Goal: Task Accomplishment & Management: Manage account settings

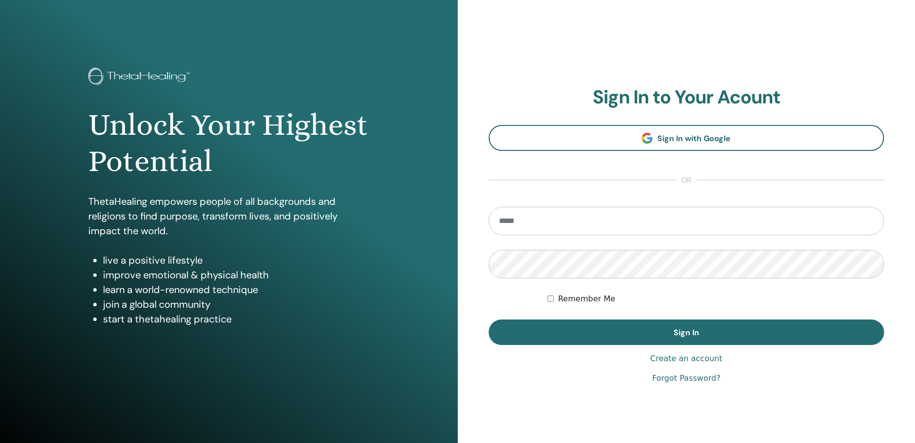
click at [557, 226] on input "email" at bounding box center [687, 221] width 396 height 28
type input "**********"
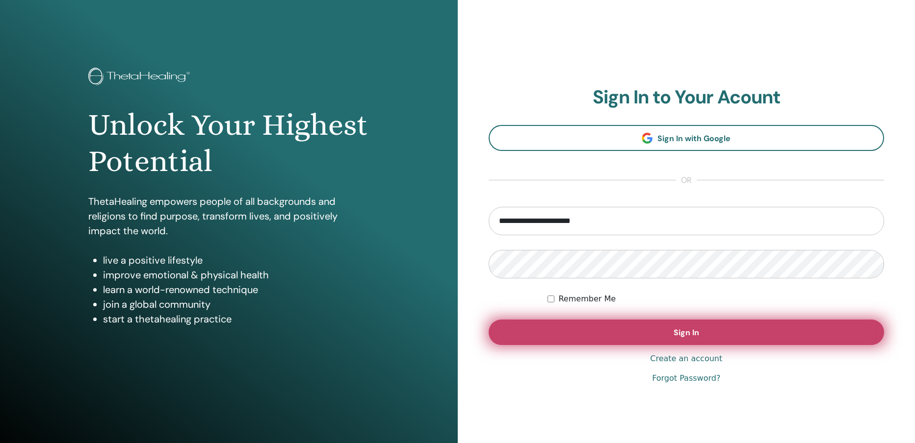
click at [687, 331] on span "Sign In" at bounding box center [687, 333] width 26 height 10
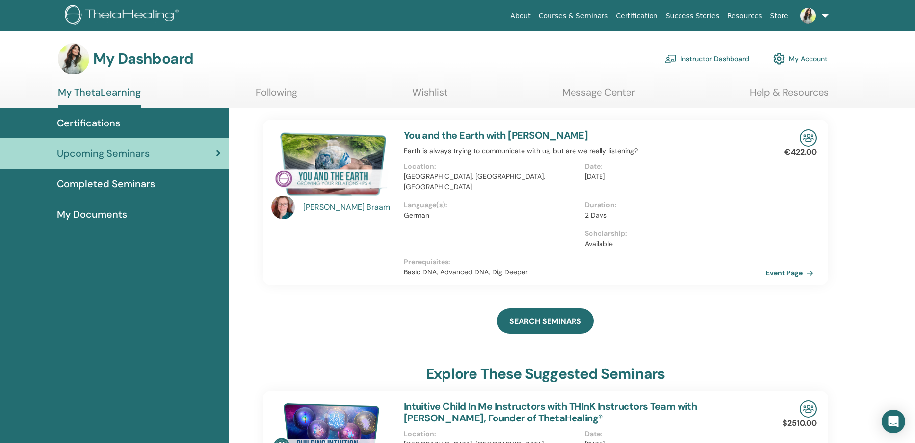
click at [715, 58] on link "Instructor Dashboard" at bounding box center [707, 59] width 84 height 22
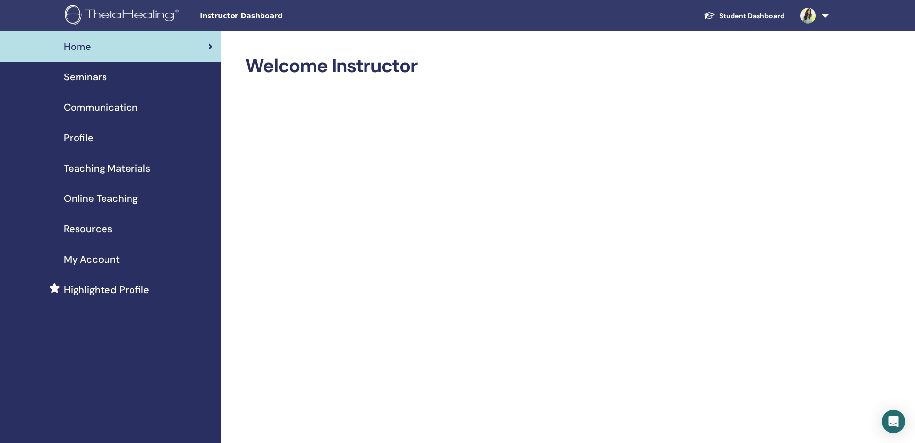
click at [97, 82] on span "Seminars" at bounding box center [85, 77] width 43 height 15
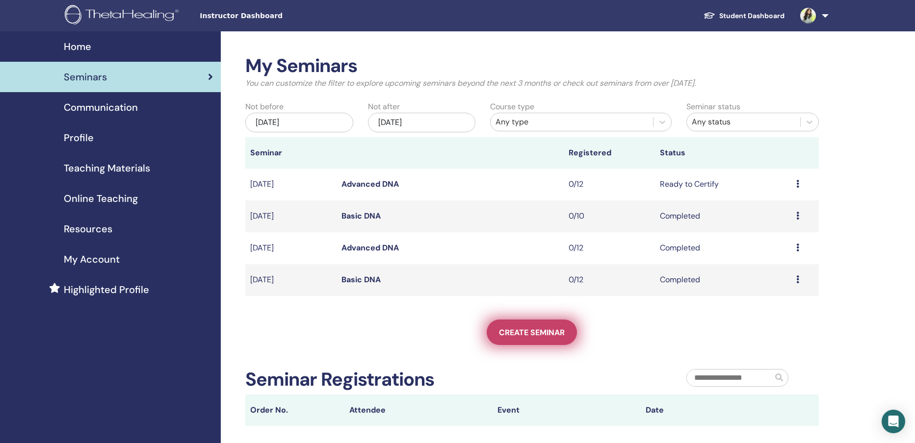
drag, startPoint x: 542, startPoint y: 335, endPoint x: 543, endPoint y: 330, distance: 4.9
click at [542, 334] on span "Create seminar" at bounding box center [532, 333] width 66 height 10
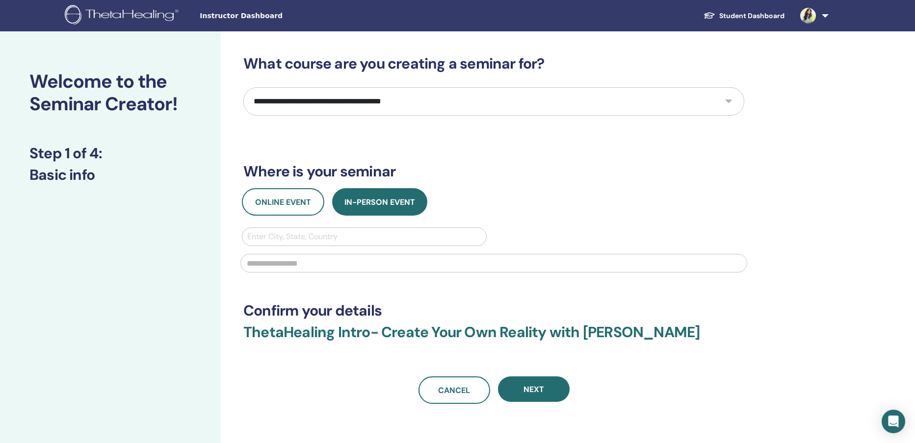
click at [412, 105] on select "**********" at bounding box center [493, 101] width 501 height 28
select select "**"
click option "**********" at bounding box center [0, 0] width 0 height 0
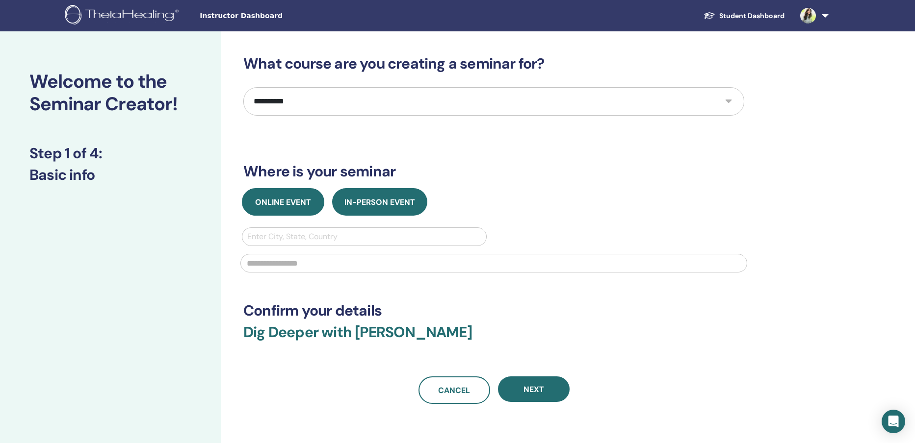
click at [282, 207] on span "Online Event" at bounding box center [283, 202] width 56 height 10
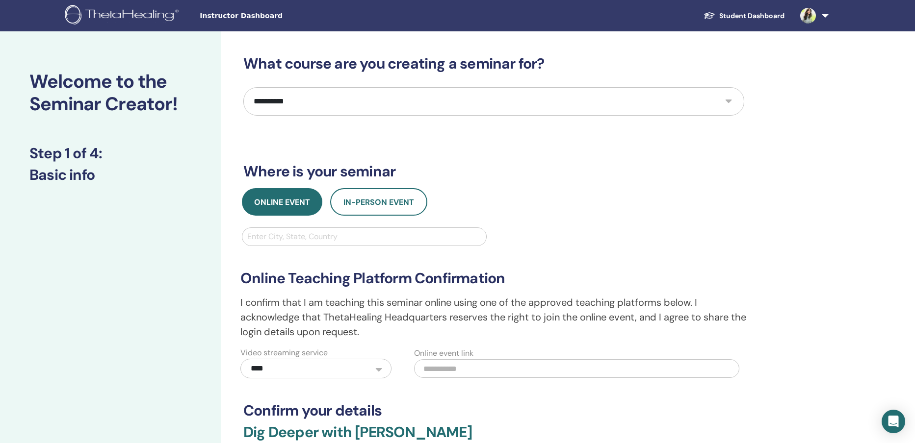
click at [304, 238] on div at bounding box center [364, 237] width 234 height 14
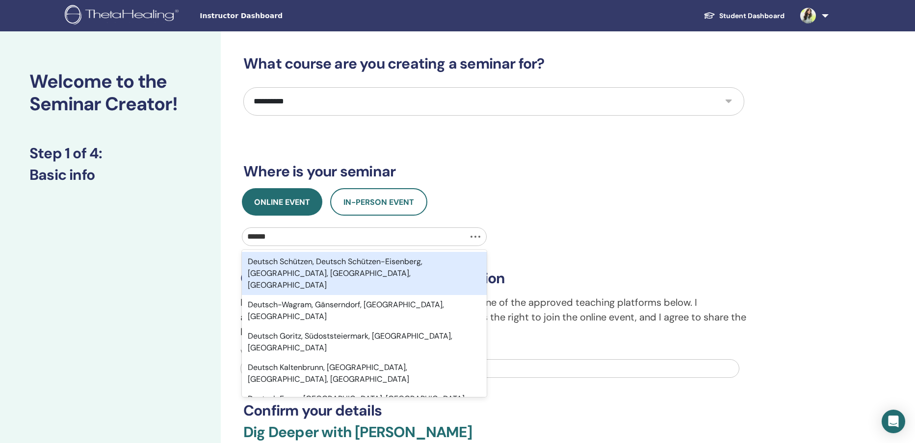
type input "*****"
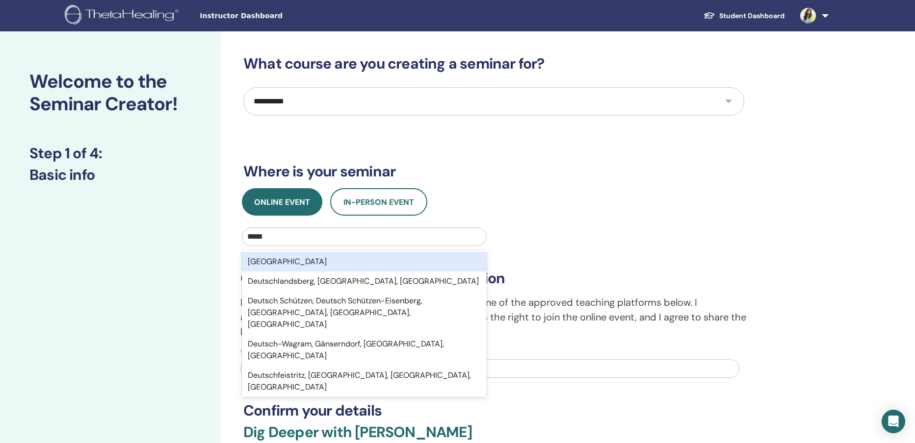
click at [309, 262] on div "Deutschland" at bounding box center [364, 262] width 245 height 20
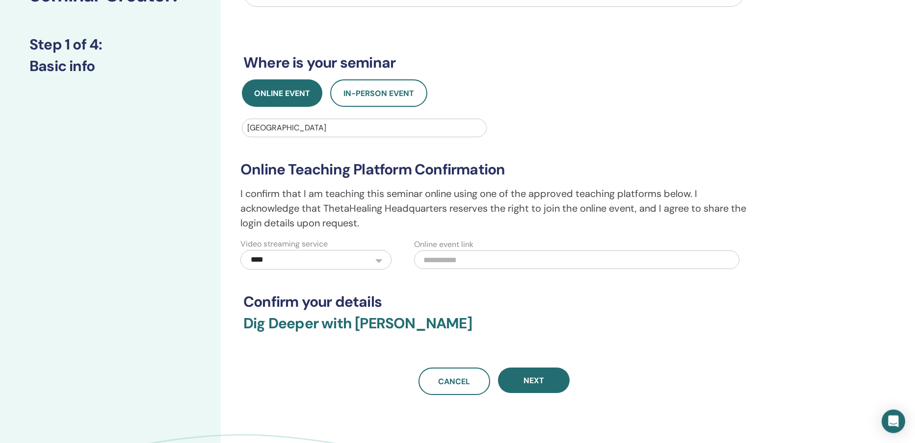
scroll to position [126, 0]
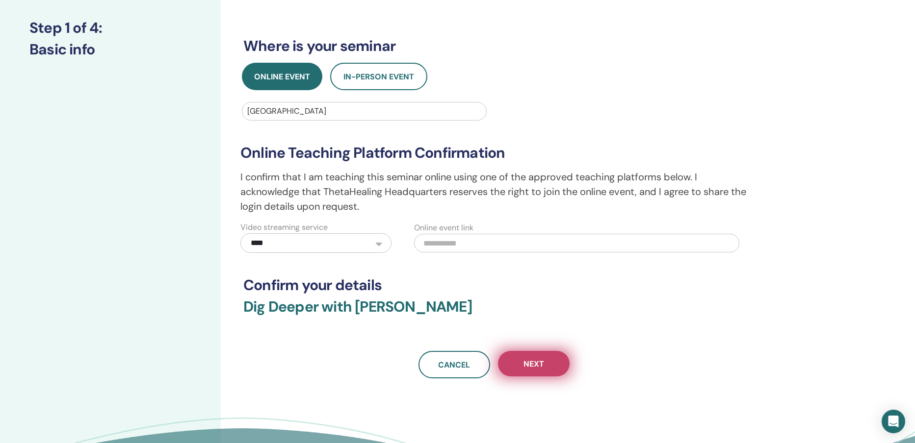
click at [543, 370] on button "Next" at bounding box center [534, 364] width 72 height 26
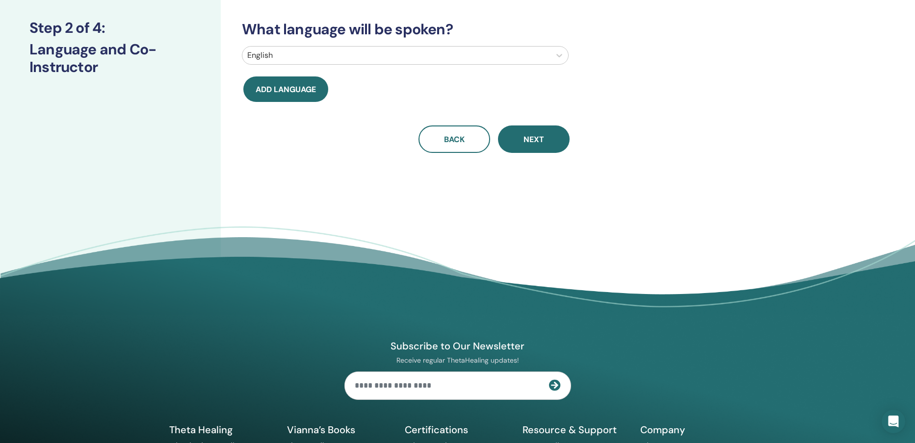
click at [306, 55] on div at bounding box center [396, 56] width 298 height 14
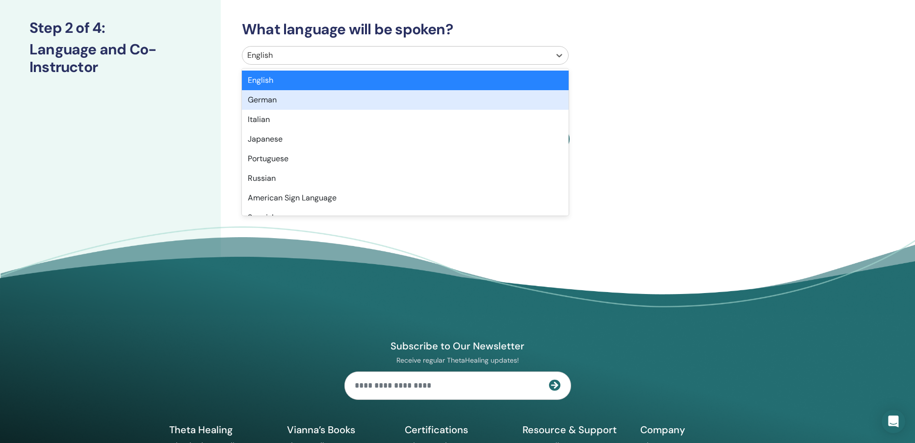
click at [300, 103] on div "German" at bounding box center [405, 100] width 327 height 20
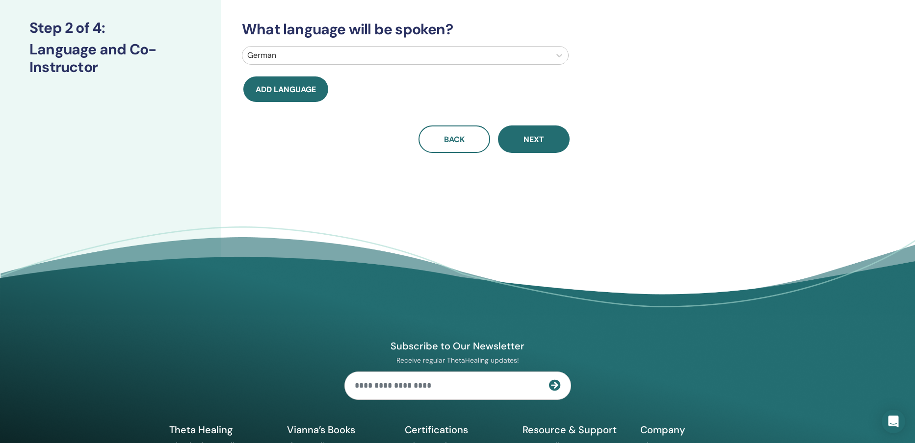
click at [537, 142] on span "Next" at bounding box center [533, 139] width 21 height 10
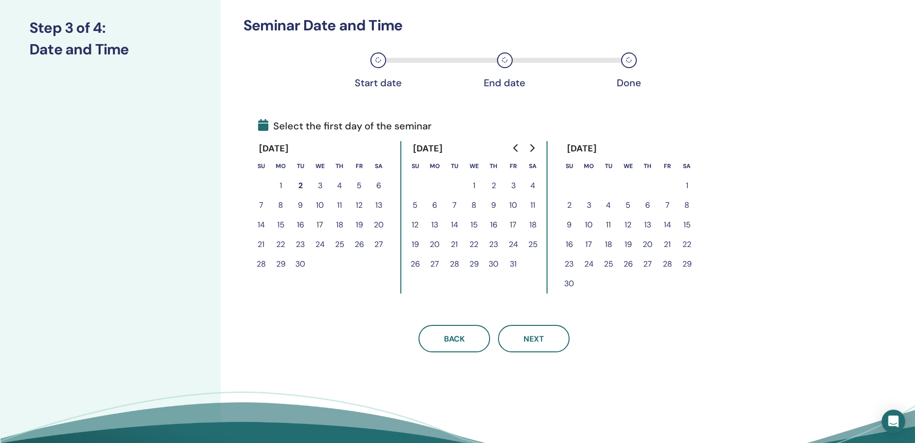
click at [534, 190] on button "4" at bounding box center [533, 186] width 20 height 20
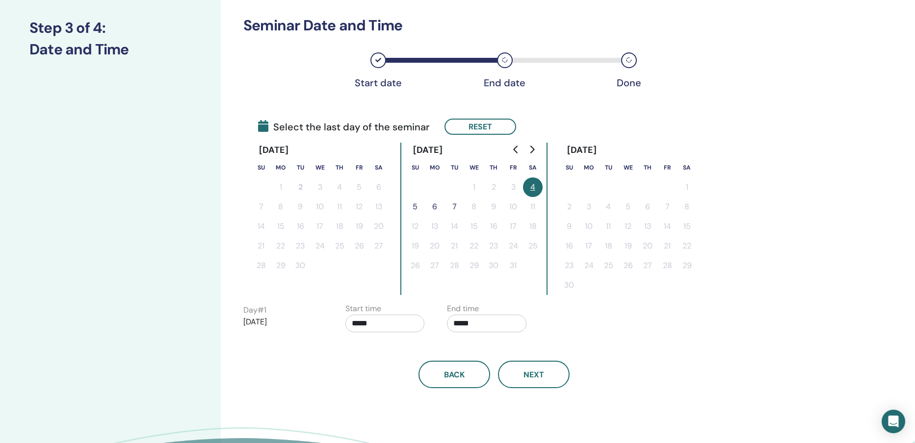
click at [416, 208] on button "5" at bounding box center [415, 207] width 20 height 20
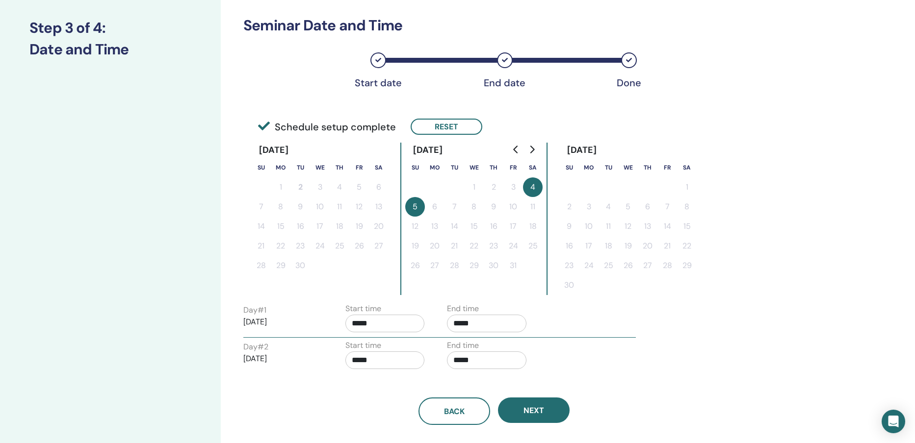
click at [385, 323] on input "*****" at bounding box center [384, 324] width 79 height 18
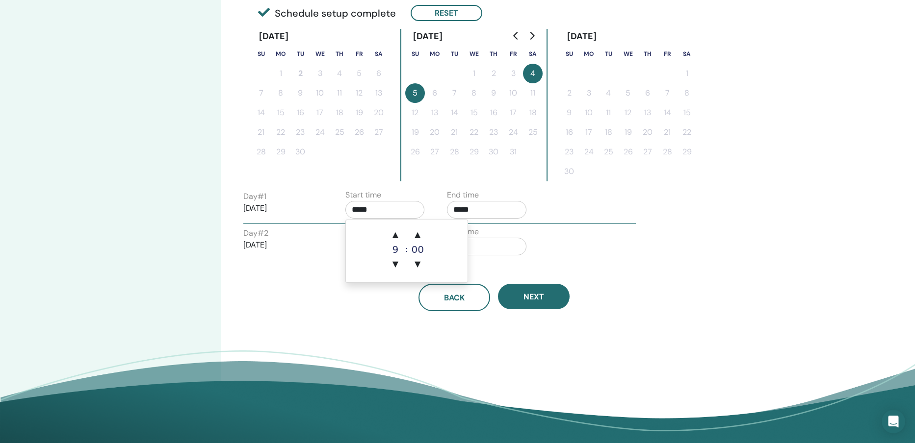
scroll to position [251, 0]
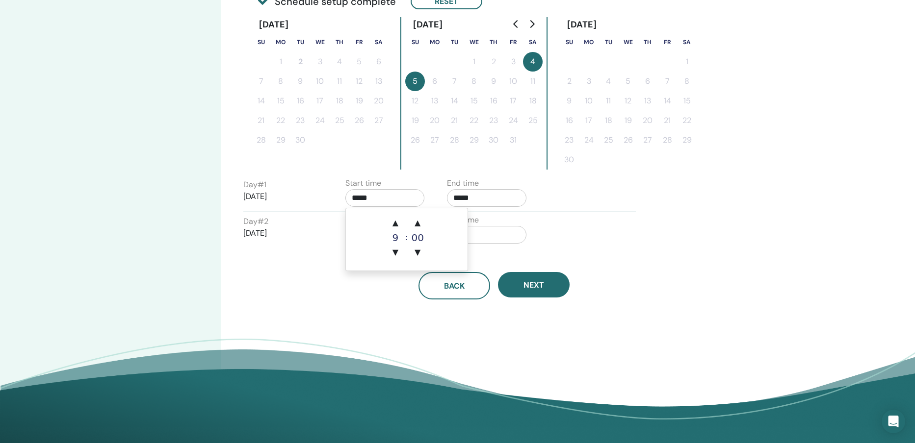
type input "*****"
click at [480, 198] on input "*****" at bounding box center [486, 198] width 79 height 18
click at [495, 227] on span "▲" at bounding box center [497, 223] width 20 height 20
type input "*****"
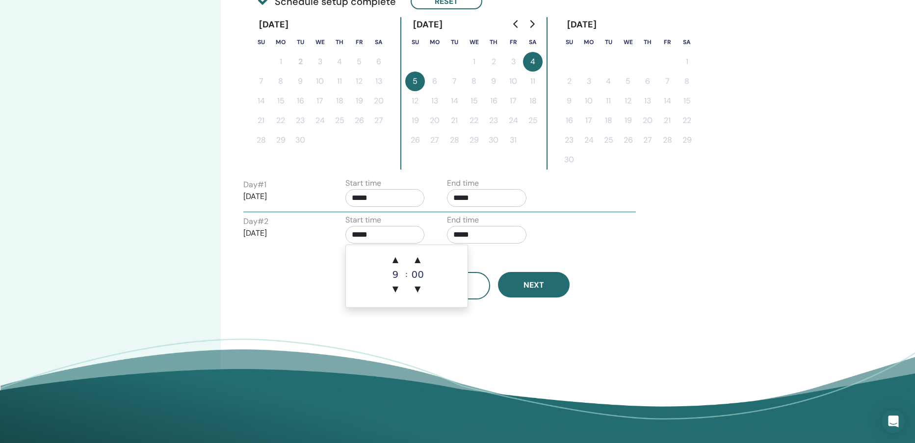
click at [411, 235] on input "*****" at bounding box center [384, 235] width 79 height 18
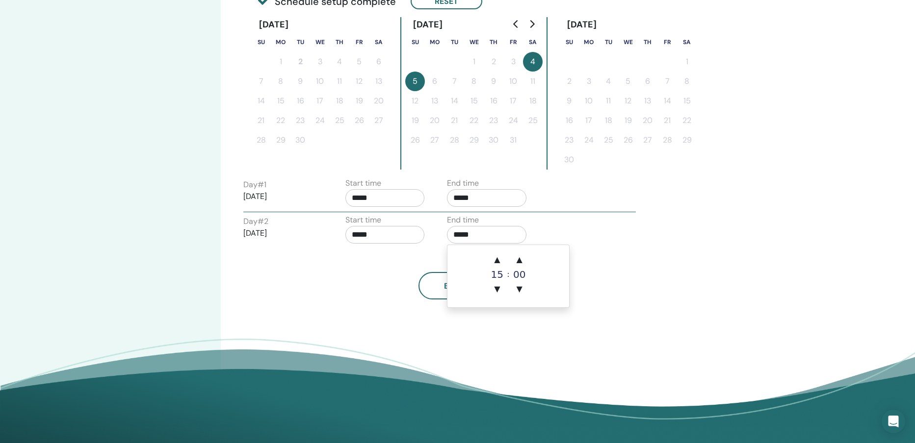
click at [485, 232] on input "*****" at bounding box center [486, 235] width 79 height 18
click at [501, 259] on span "▲" at bounding box center [497, 260] width 20 height 20
type input "*****"
click at [603, 227] on div "Day # 2 2025/10/05 Start time ***** End time *****" at bounding box center [439, 231] width 407 height 34
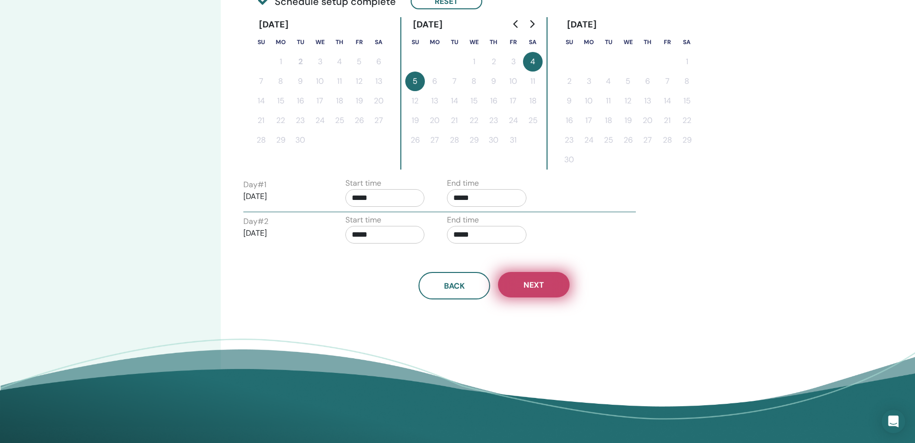
click at [549, 279] on button "Next" at bounding box center [534, 285] width 72 height 26
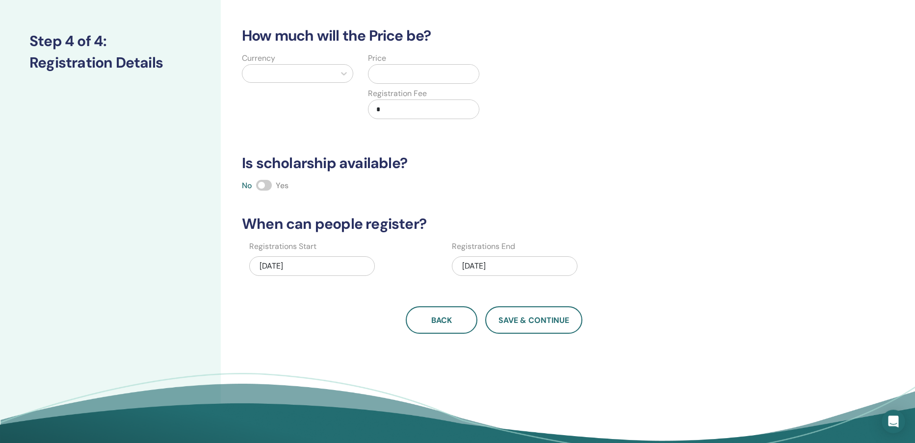
scroll to position [109, 0]
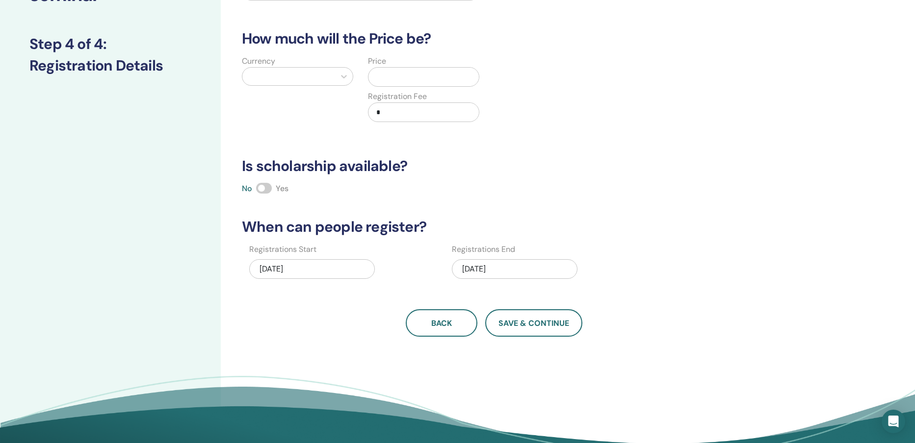
click at [311, 73] on div at bounding box center [288, 77] width 83 height 14
click at [408, 74] on input "text" at bounding box center [425, 77] width 106 height 19
click at [409, 112] on input "*" at bounding box center [425, 112] width 106 height 19
click at [407, 70] on input "text" at bounding box center [425, 77] width 106 height 19
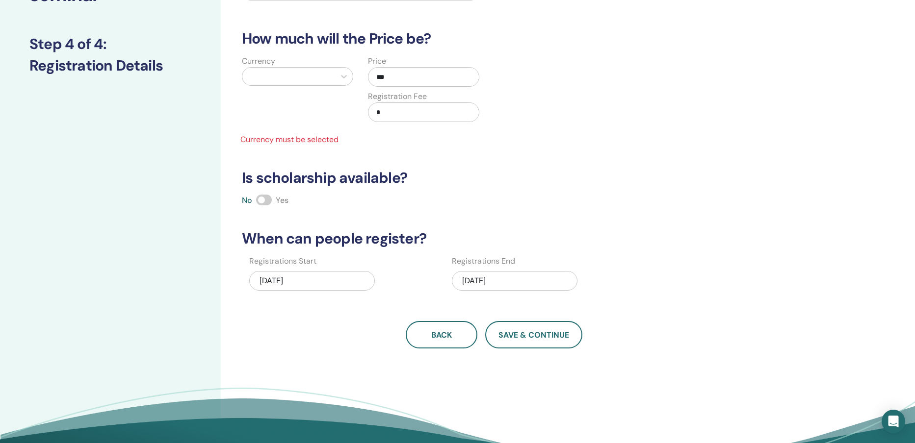
type input "***"
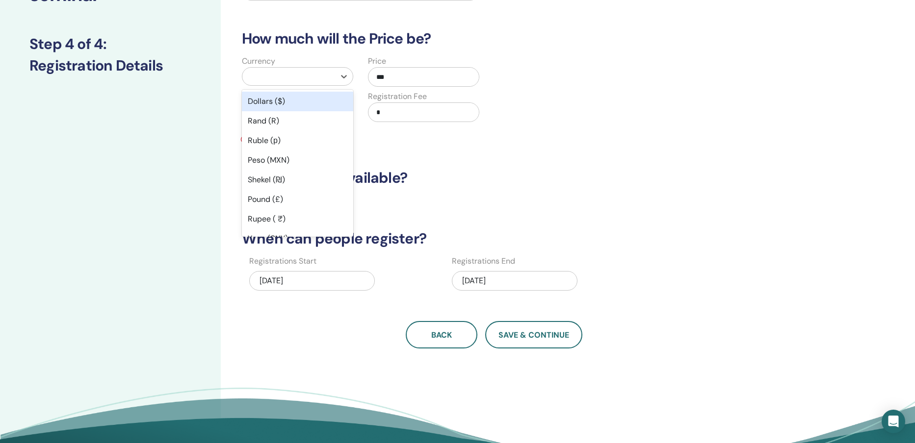
click at [330, 71] on div at bounding box center [288, 77] width 93 height 18
type input "**"
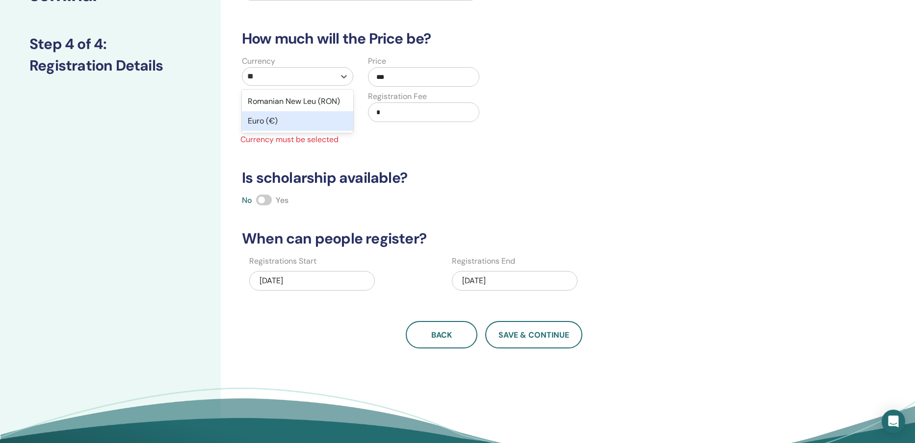
click at [324, 116] on div "Euro (€)" at bounding box center [297, 121] width 111 height 20
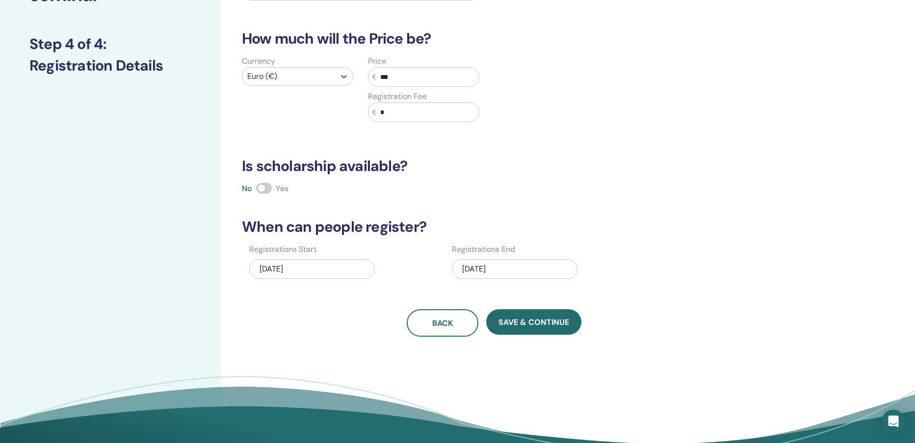
click at [264, 188] on span at bounding box center [264, 188] width 16 height 11
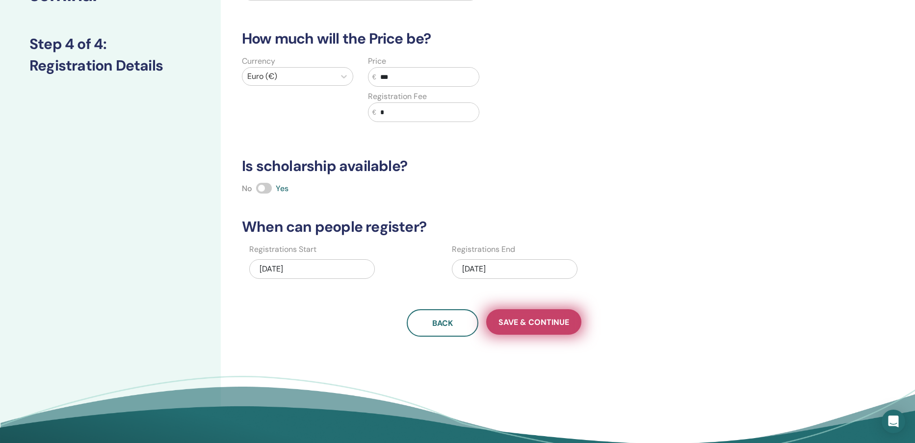
click at [536, 325] on span "Save & Continue" at bounding box center [533, 322] width 71 height 10
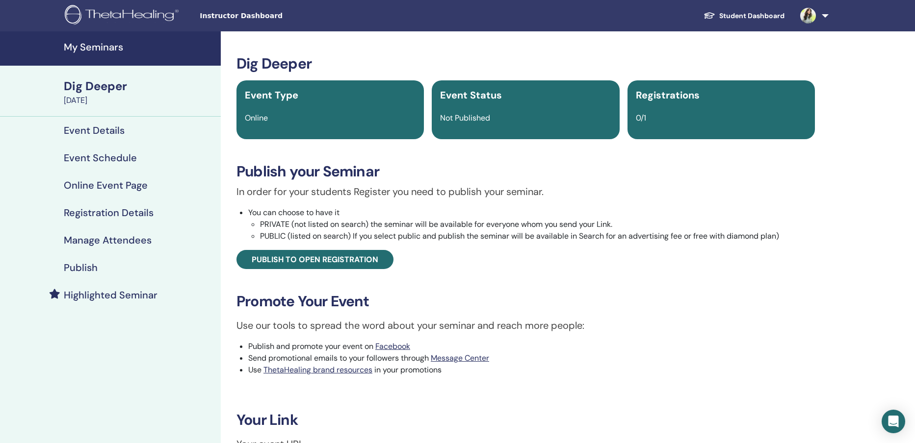
click at [105, 130] on h4 "Event Details" at bounding box center [94, 131] width 61 height 12
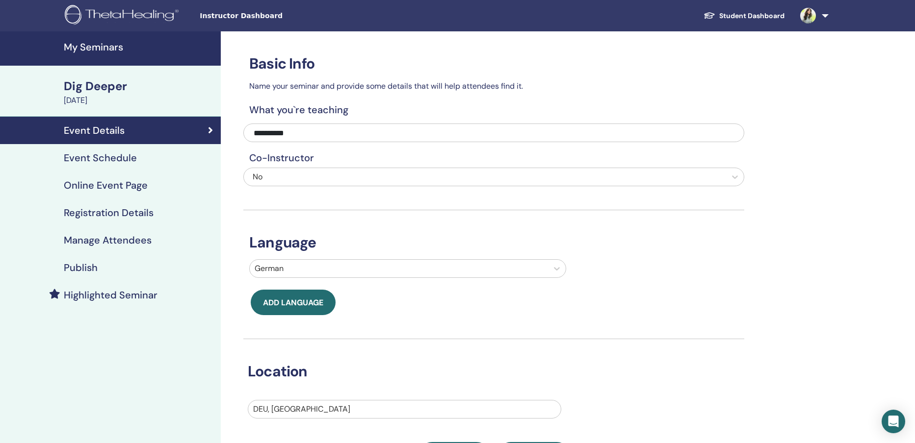
click at [120, 159] on h4 "Event Schedule" at bounding box center [100, 158] width 73 height 12
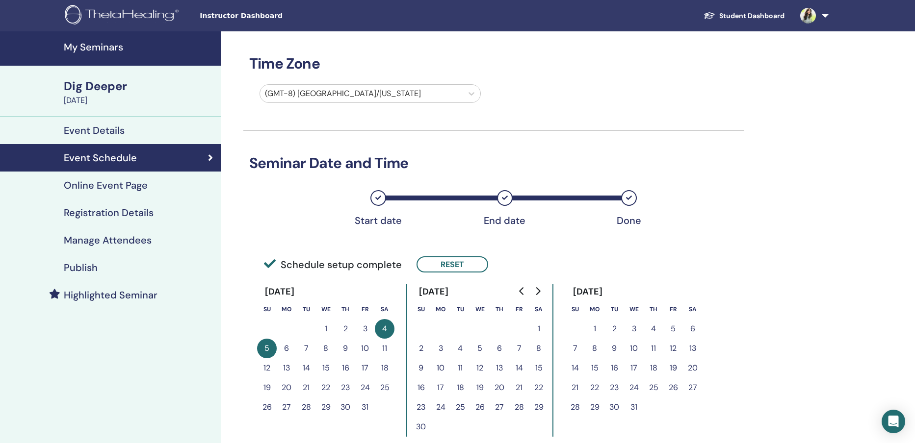
click at [119, 187] on h4 "Online Event Page" at bounding box center [106, 186] width 84 height 12
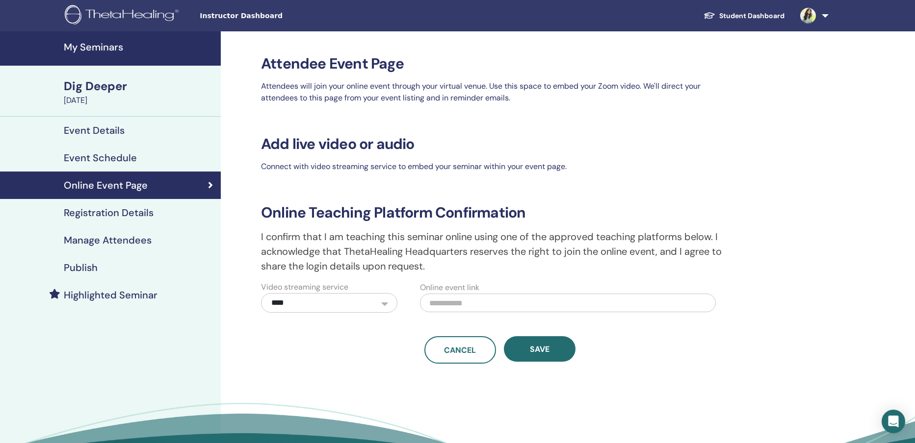
click at [121, 208] on h4 "Registration Details" at bounding box center [109, 213] width 90 height 12
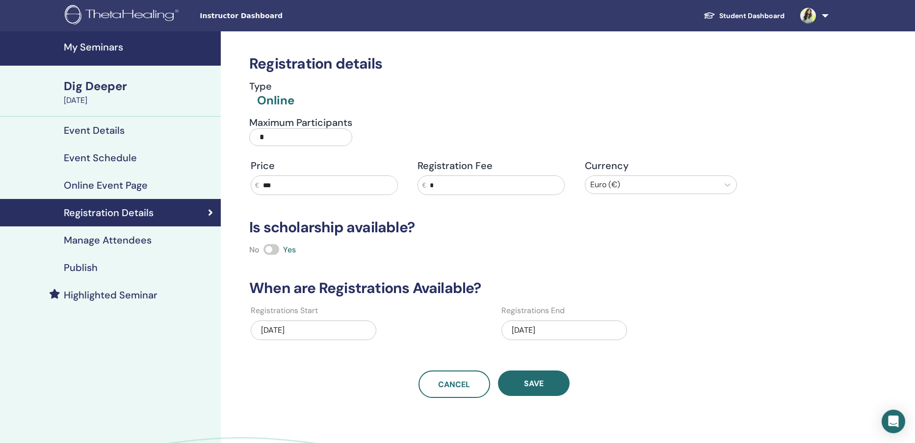
click at [315, 130] on input "*" at bounding box center [300, 138] width 103 height 18
click at [315, 134] on input "*" at bounding box center [300, 138] width 103 height 18
type input "**"
click at [531, 384] on span "Save" at bounding box center [534, 384] width 20 height 10
click at [110, 242] on h4 "Manage Attendees" at bounding box center [108, 241] width 88 height 12
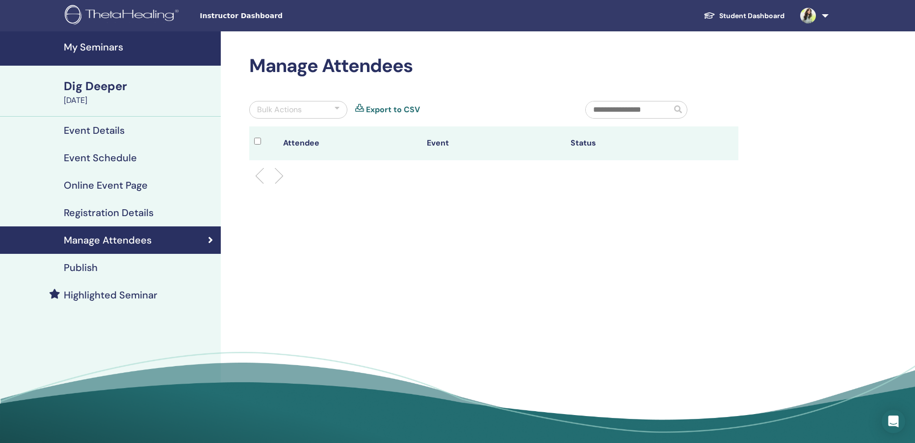
click at [103, 268] on div "Publish" at bounding box center [110, 268] width 205 height 12
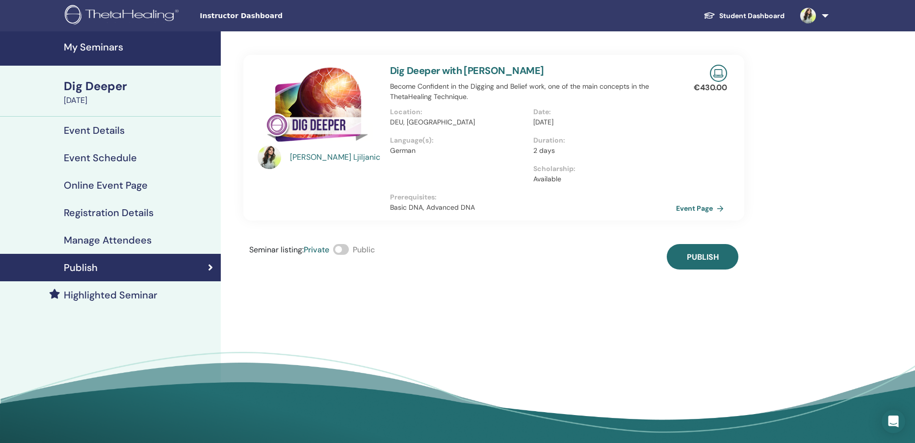
click at [338, 253] on span at bounding box center [341, 249] width 16 height 11
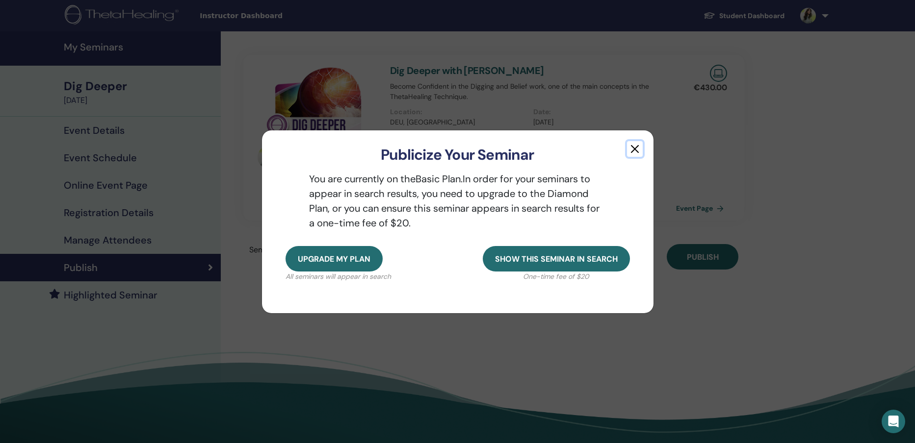
click at [634, 153] on button "button" at bounding box center [635, 149] width 16 height 16
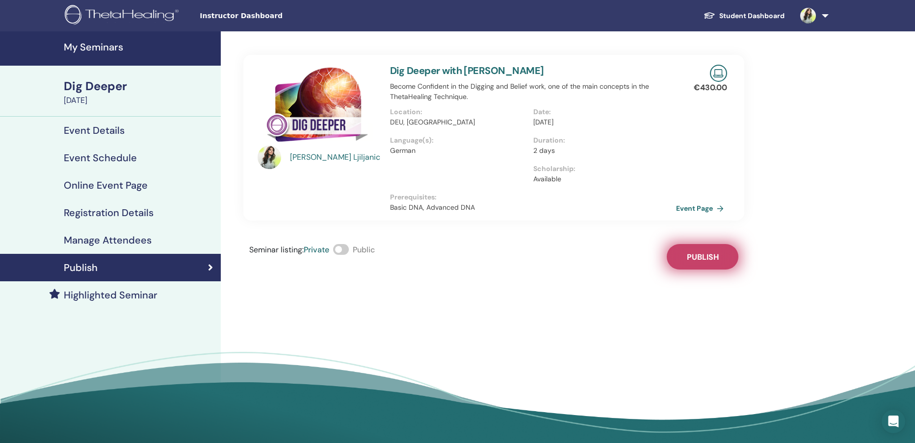
click at [690, 255] on span "Publish" at bounding box center [703, 257] width 32 height 10
click at [345, 252] on span at bounding box center [341, 249] width 16 height 11
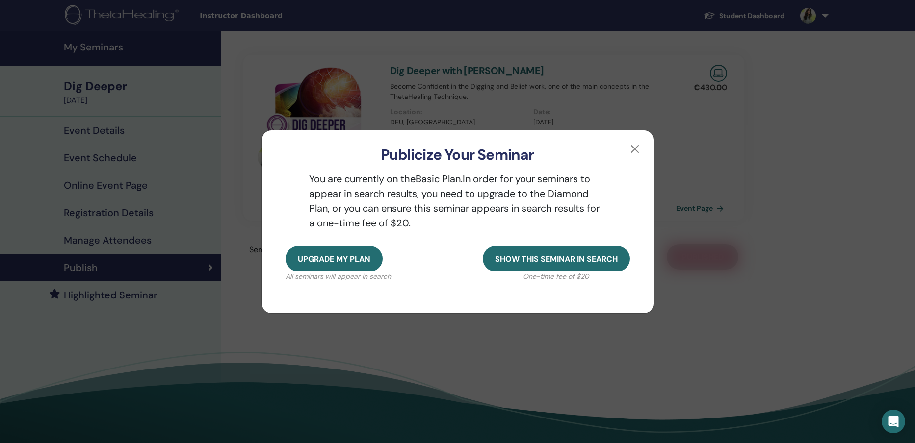
click at [651, 144] on div "Publicize Your Seminar" at bounding box center [457, 146] width 391 height 33
click at [628, 147] on button "button" at bounding box center [635, 149] width 16 height 16
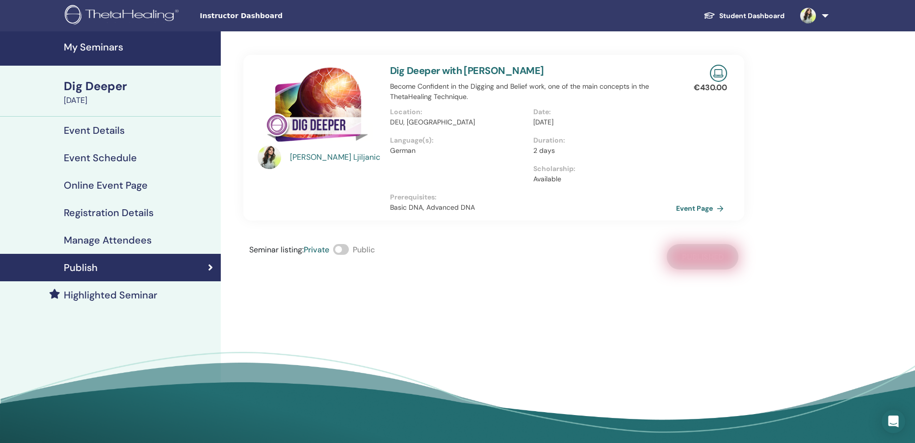
click at [721, 251] on div "Seminar listing : Private Public Published" at bounding box center [493, 257] width 501 height 26
click at [346, 253] on span at bounding box center [341, 249] width 16 height 11
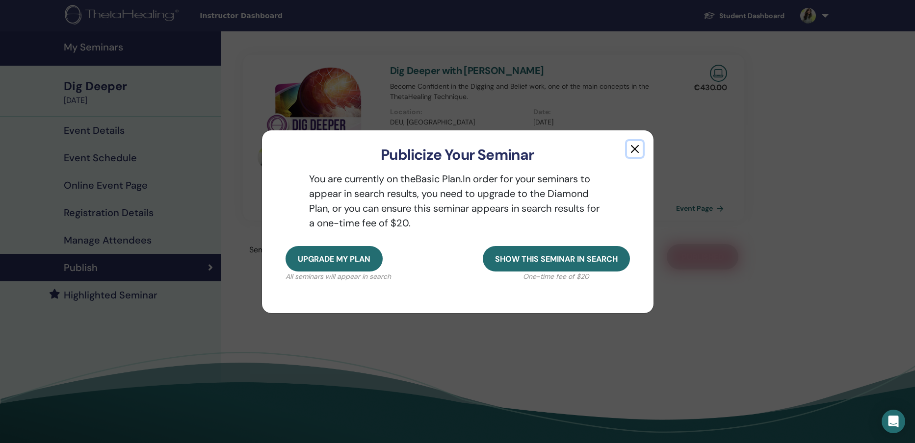
click at [634, 148] on button "button" at bounding box center [635, 149] width 16 height 16
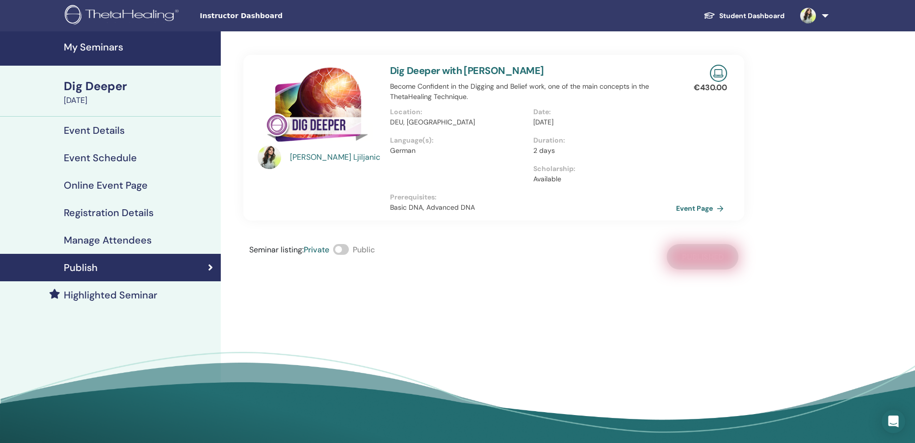
click at [818, 21] on link at bounding box center [812, 15] width 40 height 31
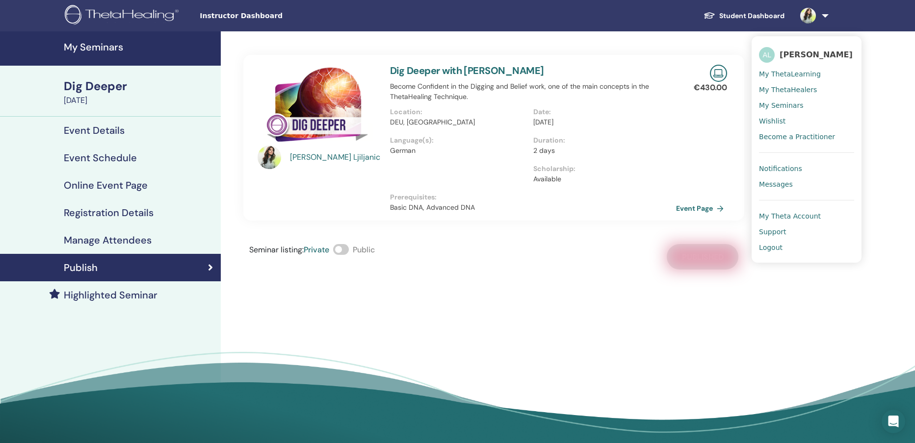
click at [771, 18] on link "Student Dashboard" at bounding box center [744, 16] width 97 height 18
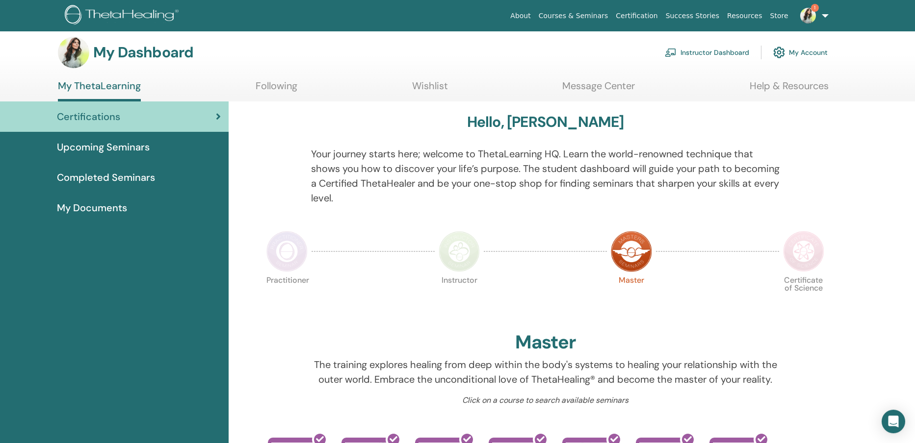
scroll to position [8, 0]
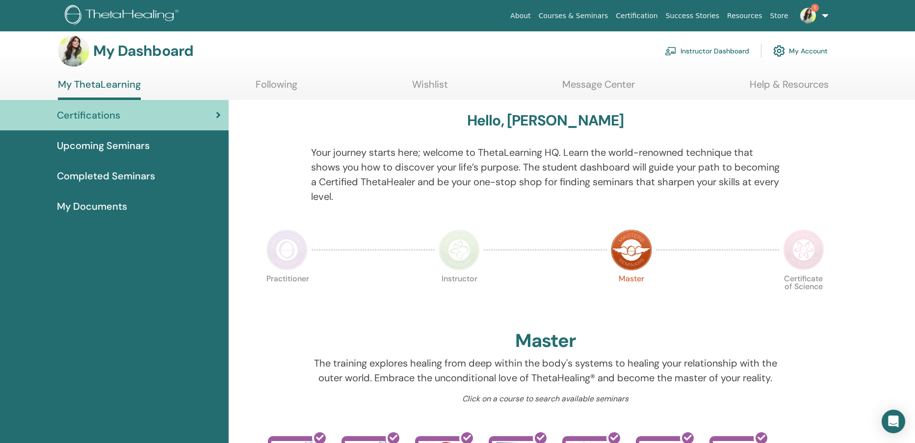
click at [811, 10] on img at bounding box center [808, 16] width 16 height 16
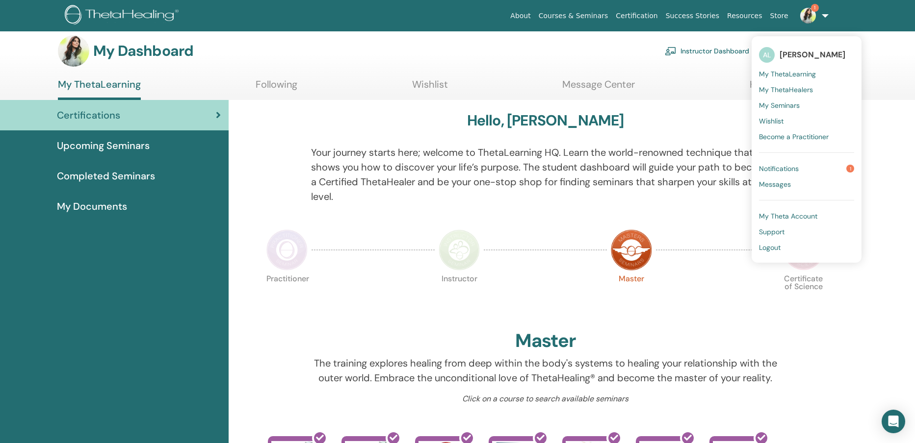
click at [797, 169] on span "Notifications" at bounding box center [779, 168] width 40 height 9
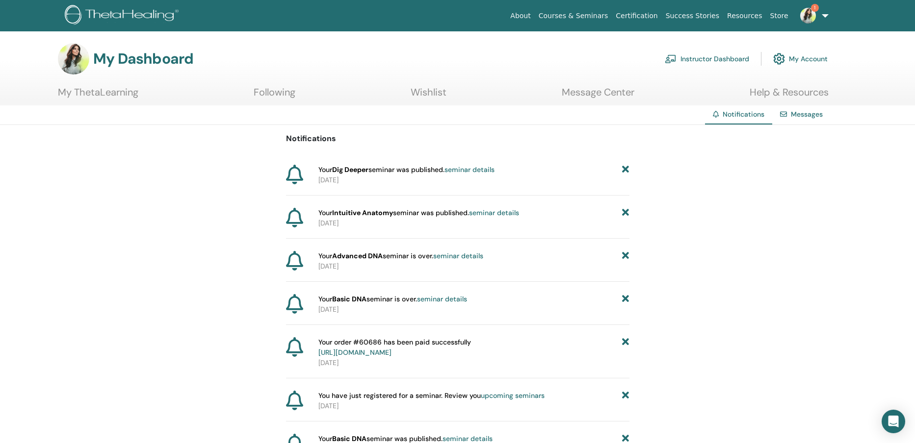
click at [714, 58] on link "Instructor Dashboard" at bounding box center [707, 59] width 84 height 22
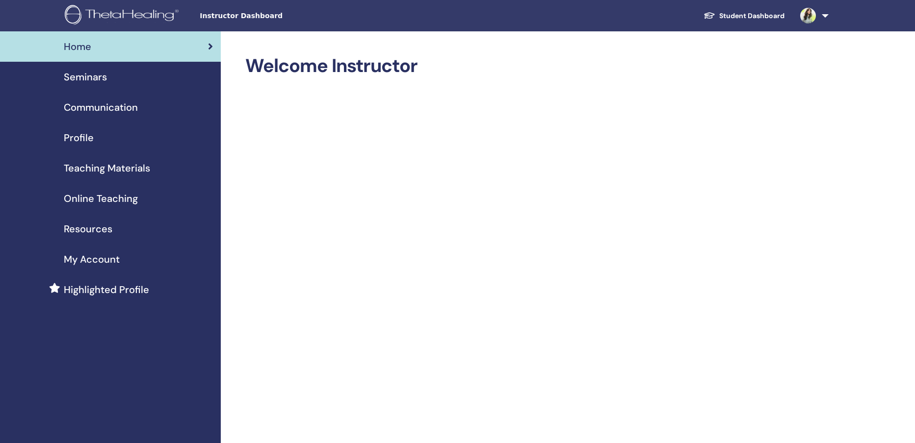
click at [80, 72] on span "Seminars" at bounding box center [85, 77] width 43 height 15
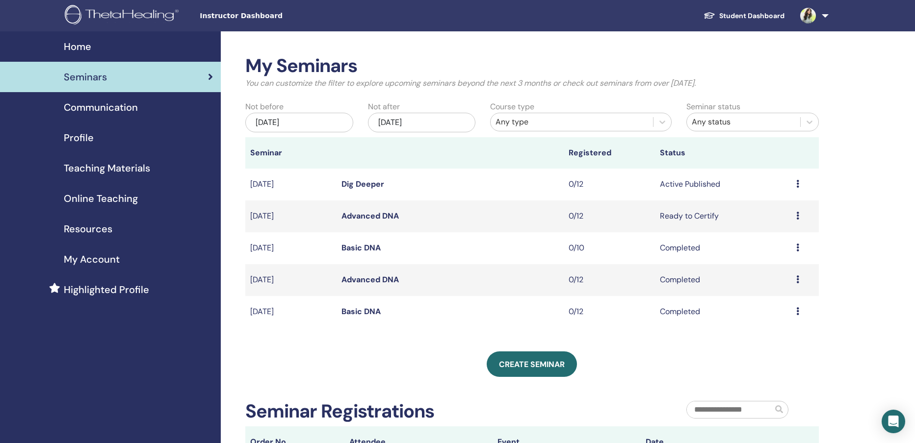
click at [795, 182] on td "Preview Edit Attendees Cancel" at bounding box center [804, 185] width 27 height 32
click at [798, 184] on icon at bounding box center [797, 184] width 3 height 8
click at [767, 190] on link "Preview" at bounding box center [767, 191] width 28 height 10
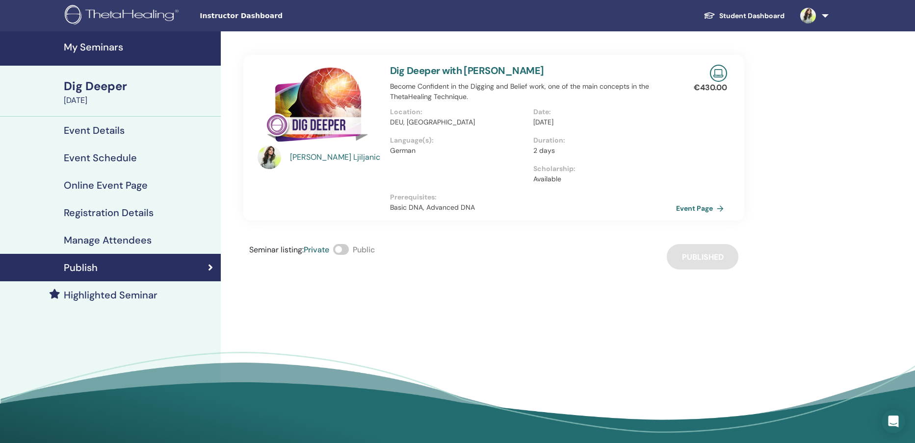
click at [343, 250] on span at bounding box center [341, 249] width 16 height 11
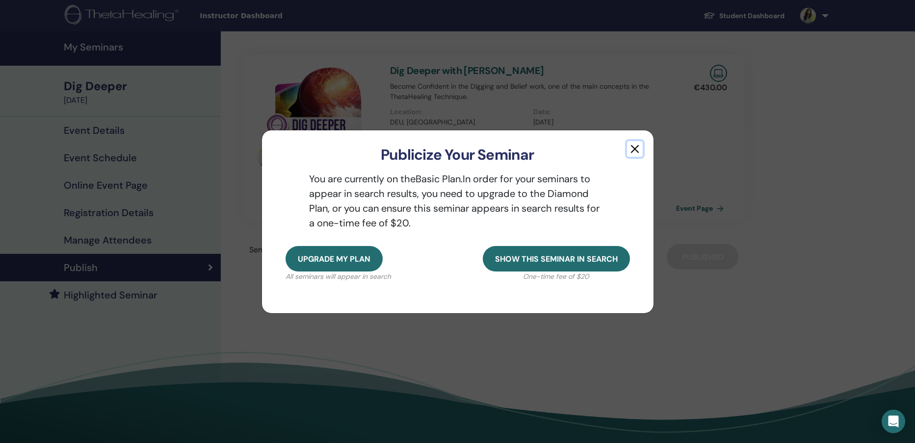
click at [634, 147] on button "button" at bounding box center [635, 149] width 16 height 16
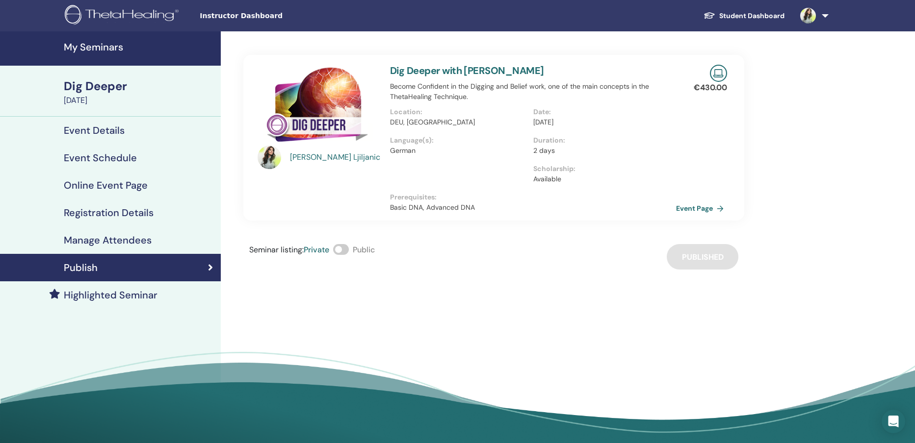
click at [773, 15] on link "Student Dashboard" at bounding box center [744, 16] width 97 height 18
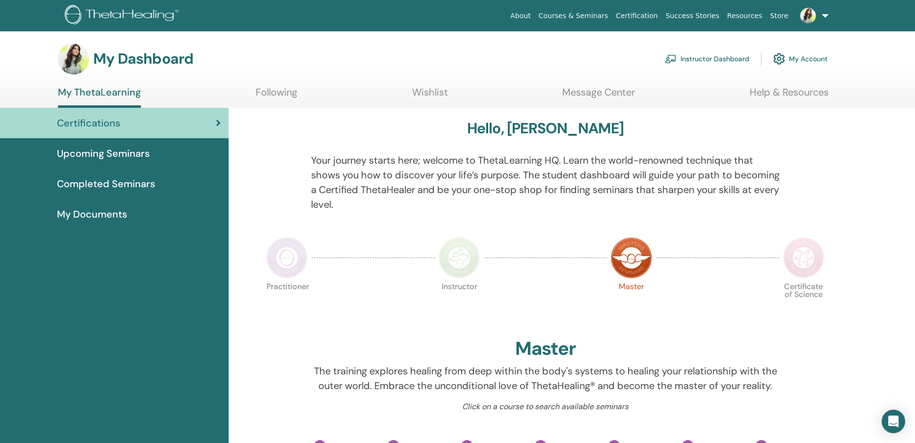
click at [720, 55] on link "Instructor Dashboard" at bounding box center [707, 59] width 84 height 22
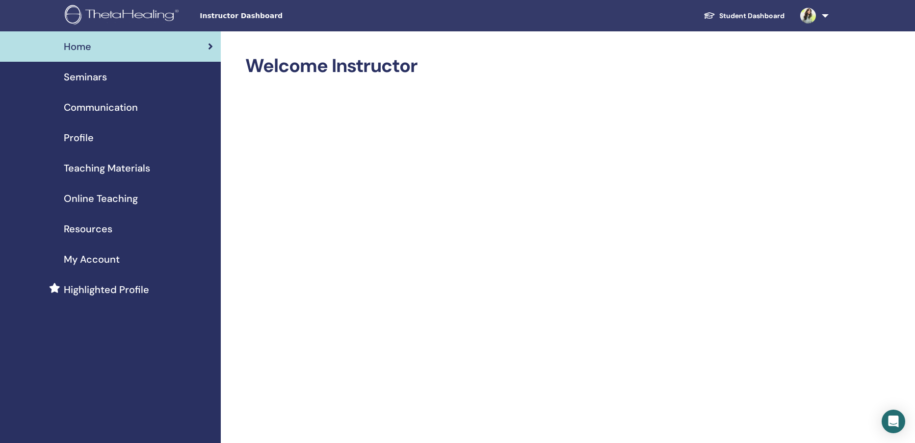
click at [84, 78] on span "Seminars" at bounding box center [85, 77] width 43 height 15
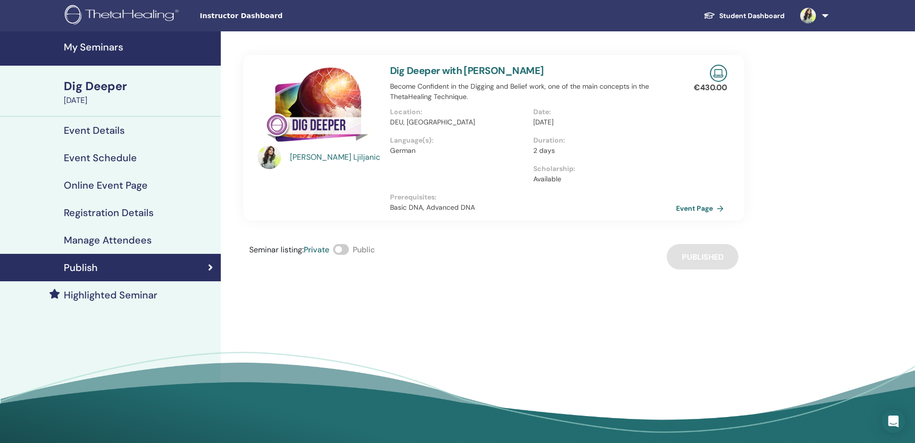
click at [340, 249] on span at bounding box center [341, 249] width 16 height 11
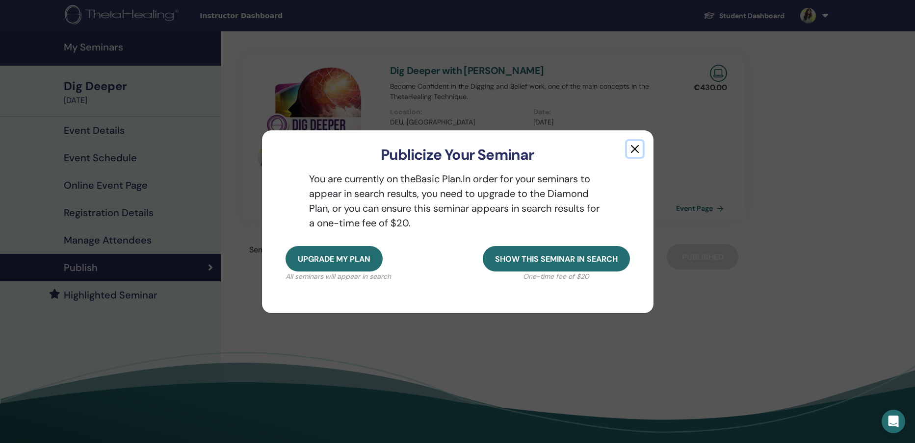
click at [630, 150] on button "button" at bounding box center [635, 149] width 16 height 16
click at [635, 150] on p "2 days" at bounding box center [601, 151] width 137 height 10
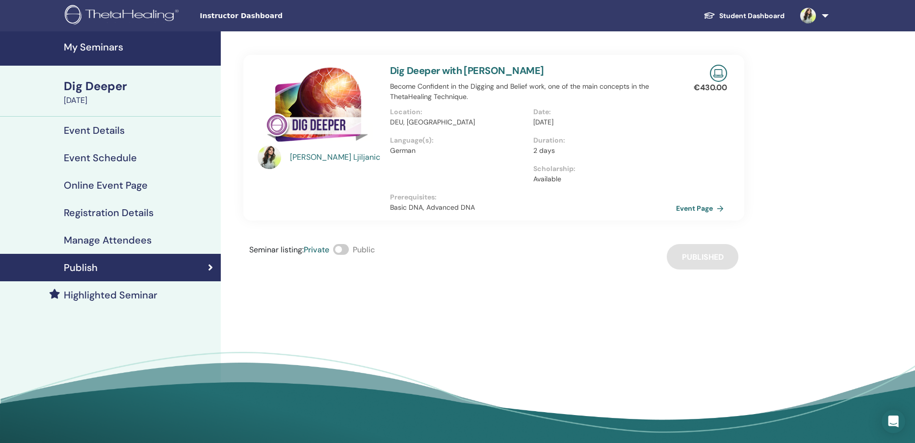
click at [813, 18] on img at bounding box center [808, 16] width 16 height 16
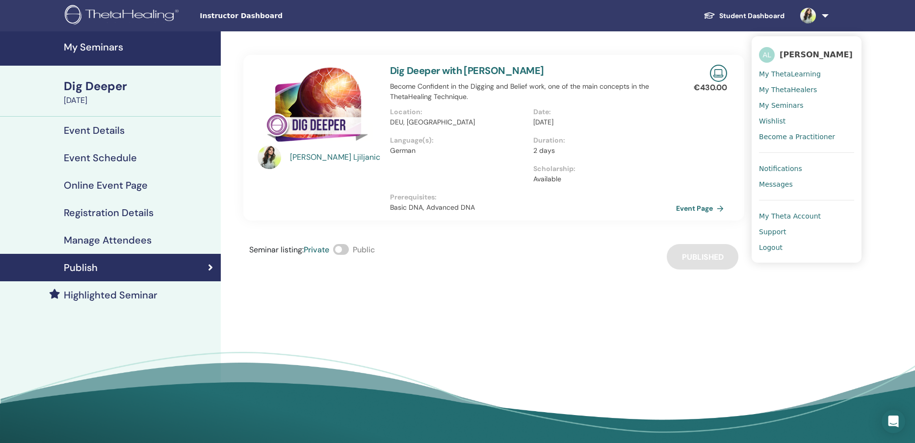
click at [781, 103] on span "My Seminars" at bounding box center [781, 105] width 44 height 9
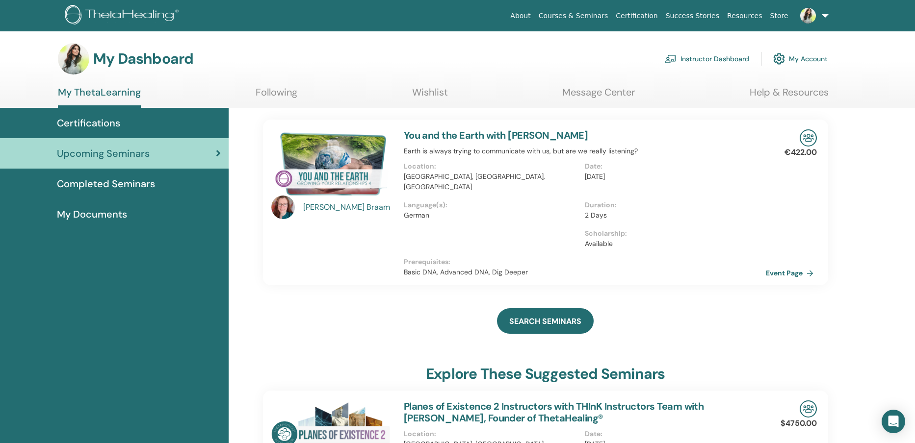
click at [705, 61] on link "Instructor Dashboard" at bounding box center [707, 59] width 84 height 22
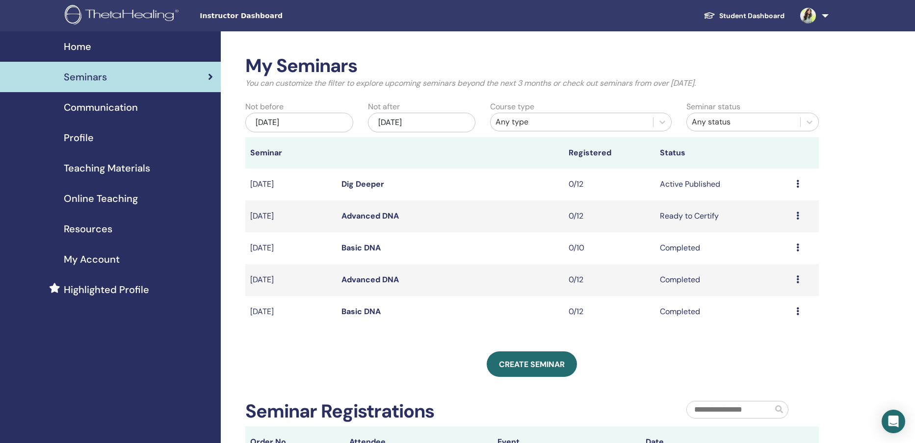
click at [377, 185] on link "Dig Deeper" at bounding box center [362, 184] width 43 height 10
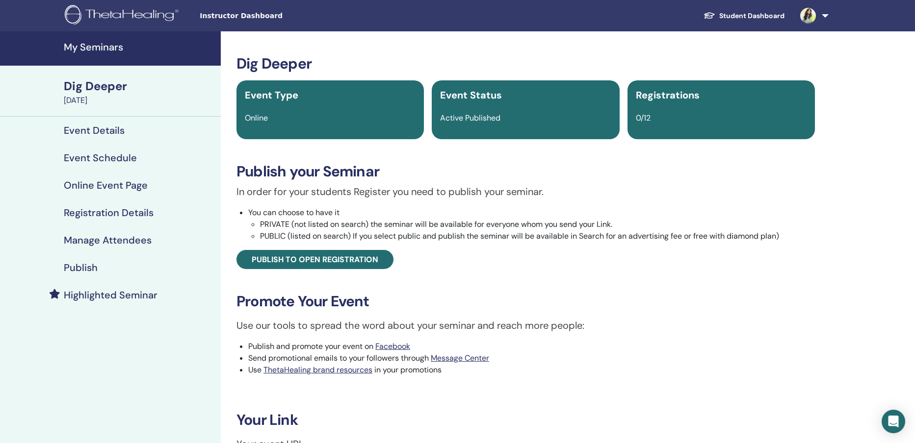
scroll to position [94, 0]
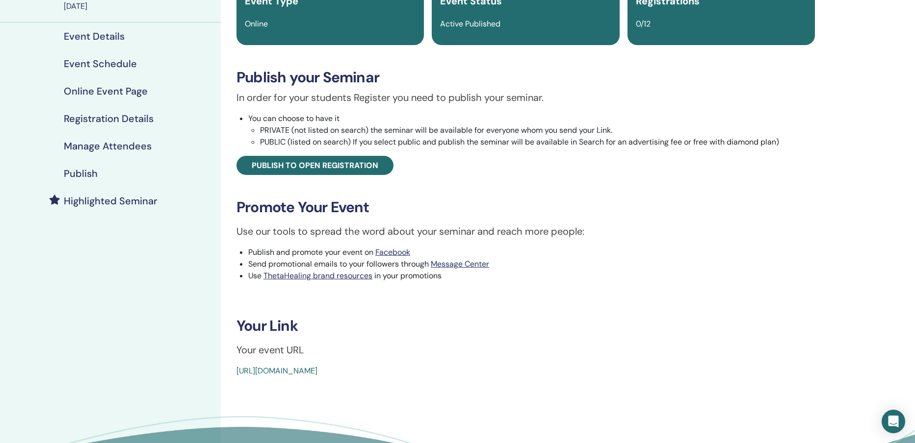
click at [317, 375] on link "https://www.thetahealing.com/seminar-376377-details.html" at bounding box center [276, 371] width 81 height 10
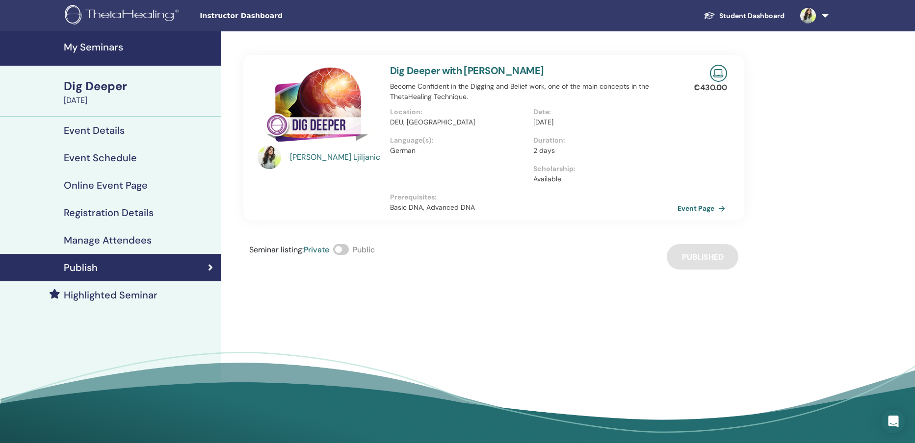
click at [698, 209] on link "Event Page" at bounding box center [704, 208] width 52 height 15
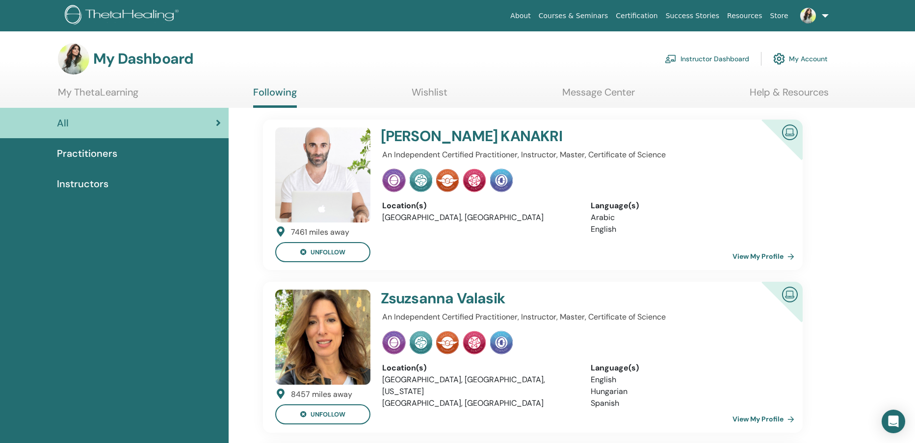
click at [789, 56] on link "My Account" at bounding box center [800, 59] width 54 height 22
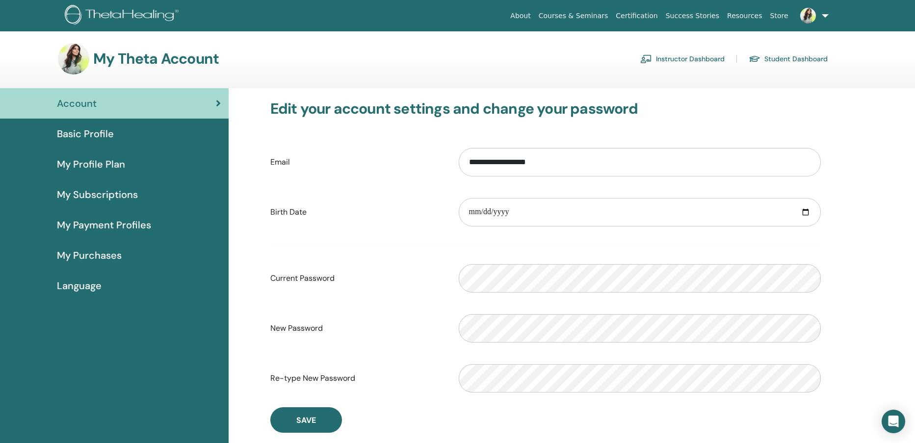
click at [682, 61] on link "Instructor Dashboard" at bounding box center [682, 59] width 84 height 16
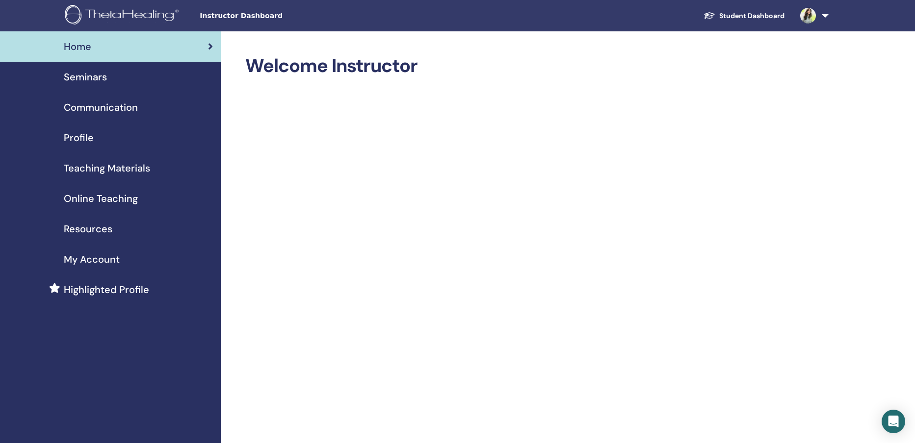
click at [98, 74] on span "Seminars" at bounding box center [85, 77] width 43 height 15
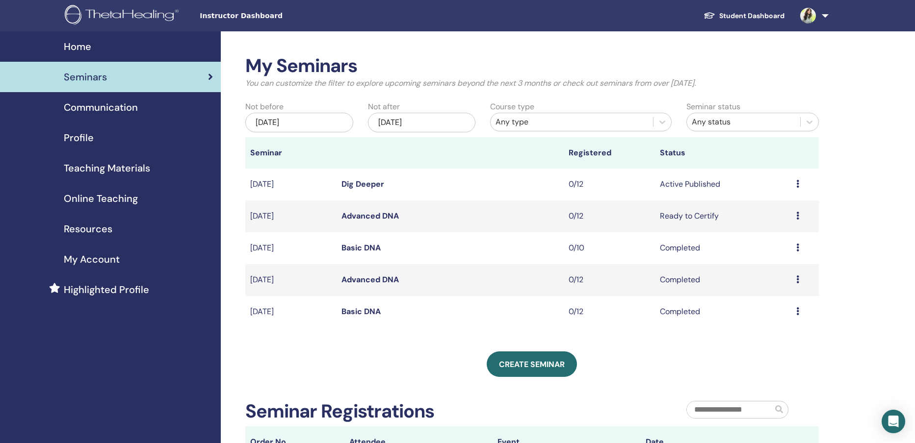
click at [370, 182] on link "Dig Deeper" at bounding box center [362, 184] width 43 height 10
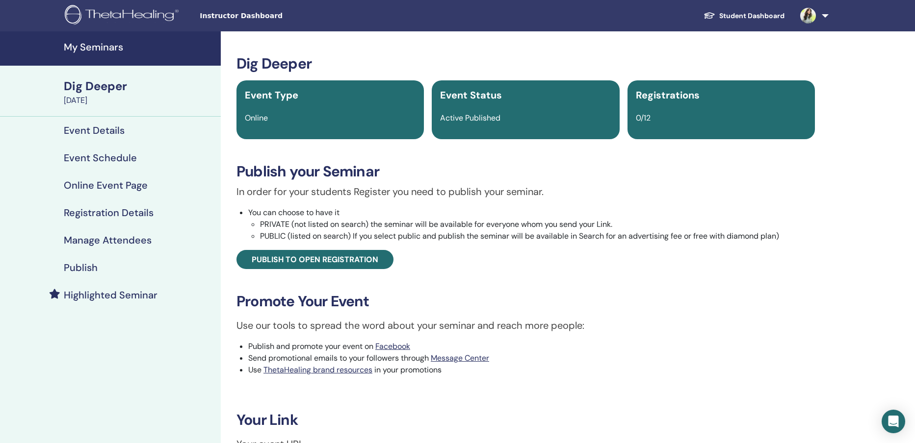
click at [98, 156] on h4 "Event Schedule" at bounding box center [100, 158] width 73 height 12
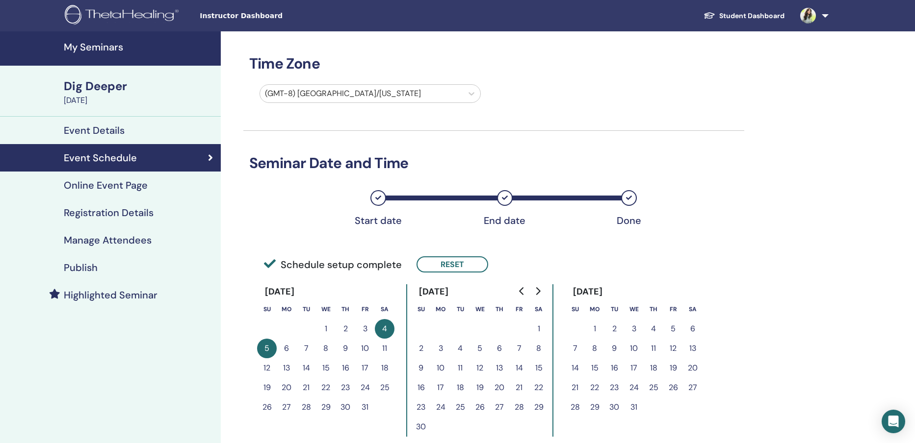
click at [313, 99] on div at bounding box center [361, 94] width 193 height 14
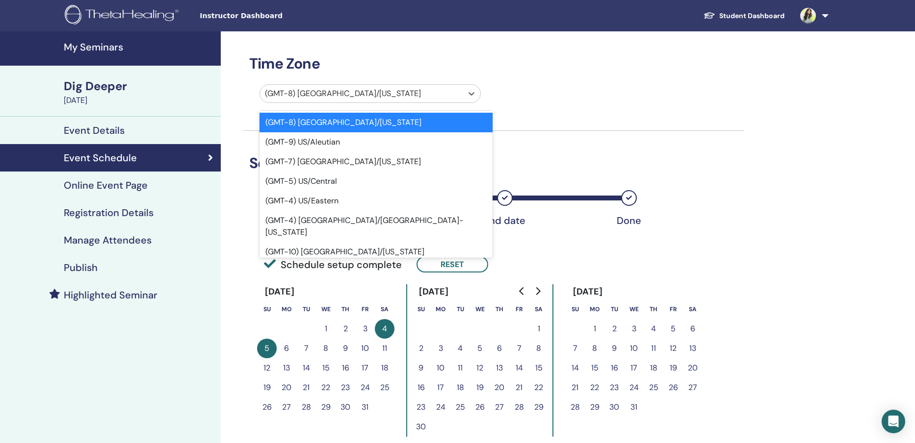
type input "*"
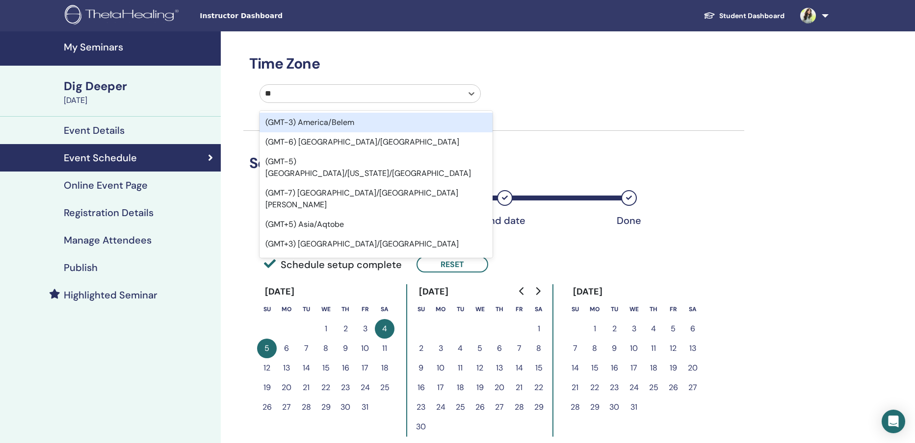
type input "***"
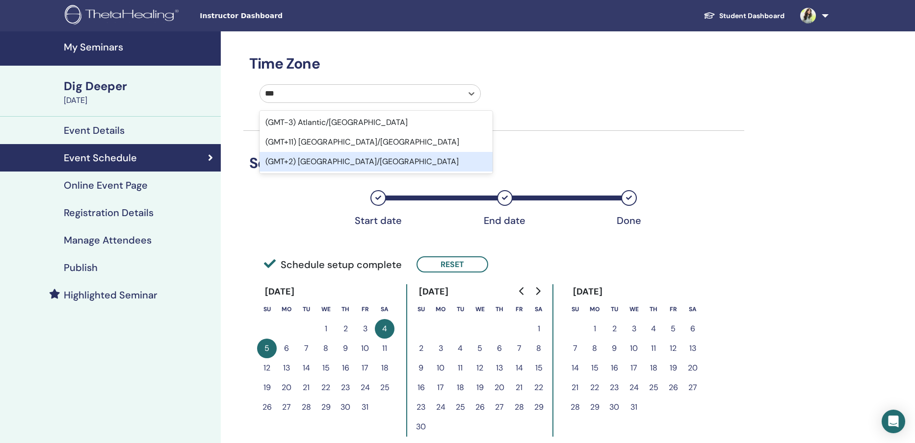
click at [312, 158] on div "(GMT+2) [GEOGRAPHIC_DATA]/[GEOGRAPHIC_DATA]" at bounding box center [376, 162] width 233 height 20
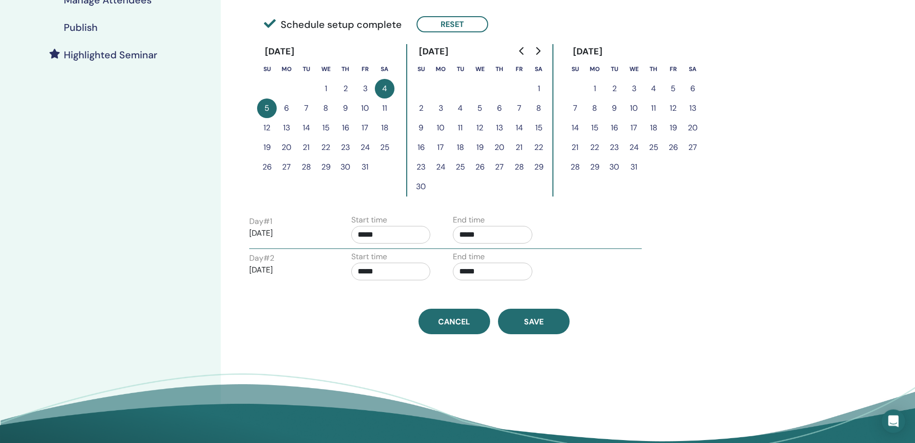
scroll to position [290, 0]
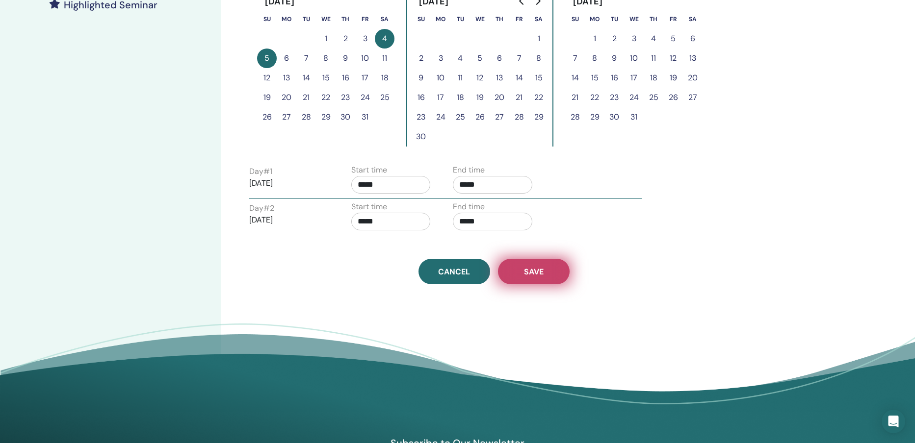
click at [558, 273] on button "Save" at bounding box center [534, 272] width 72 height 26
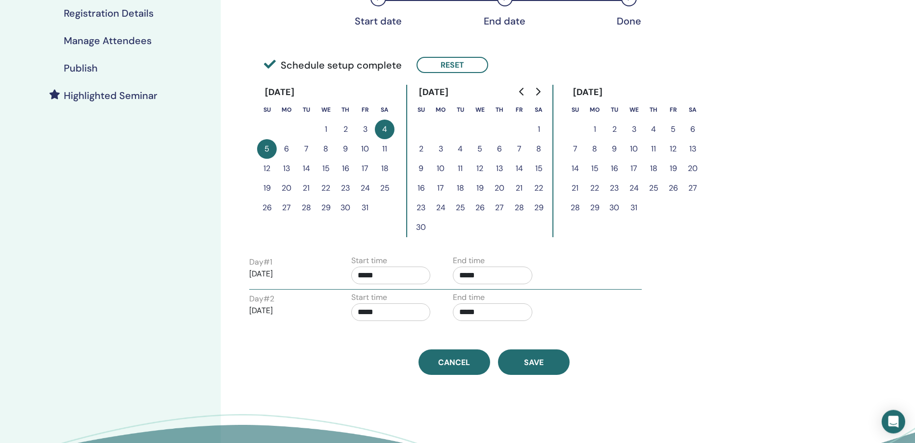
scroll to position [196, 0]
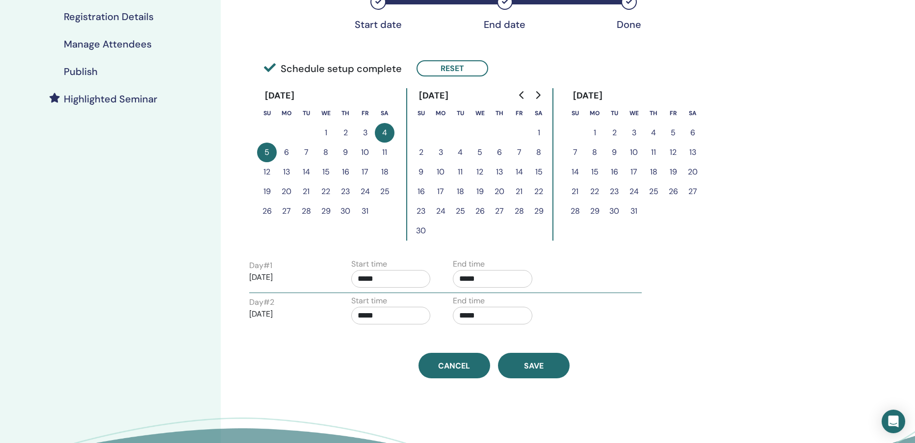
click at [394, 280] on input "*****" at bounding box center [390, 279] width 79 height 18
click at [429, 306] on span "▲" at bounding box center [424, 304] width 20 height 20
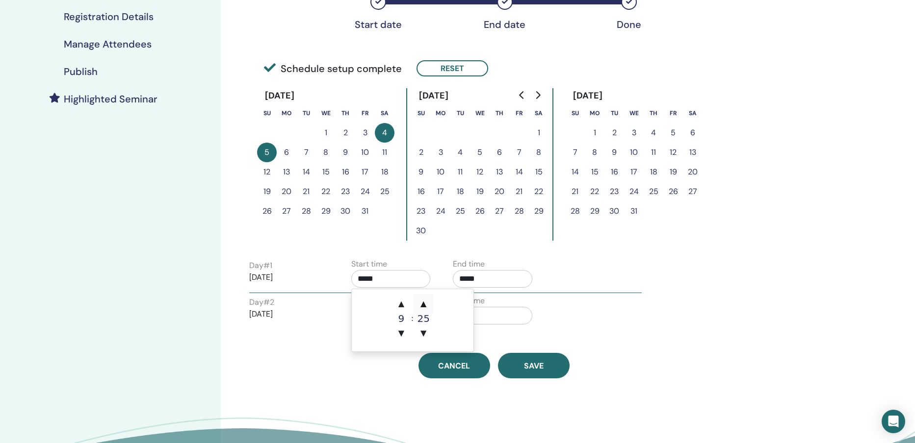
click at [429, 306] on span "▲" at bounding box center [424, 304] width 20 height 20
type input "*****"
click at [499, 279] on input "*****" at bounding box center [492, 279] width 79 height 18
click at [528, 307] on span "▲" at bounding box center [526, 304] width 20 height 20
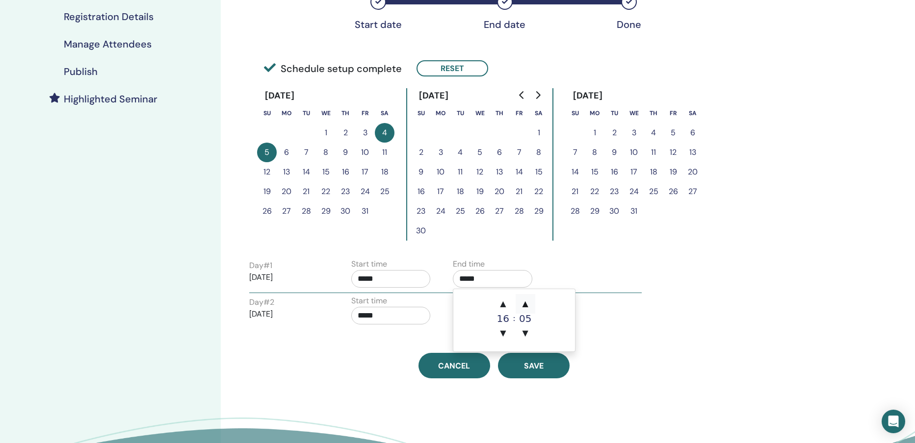
click at [528, 307] on span "▲" at bounding box center [526, 304] width 20 height 20
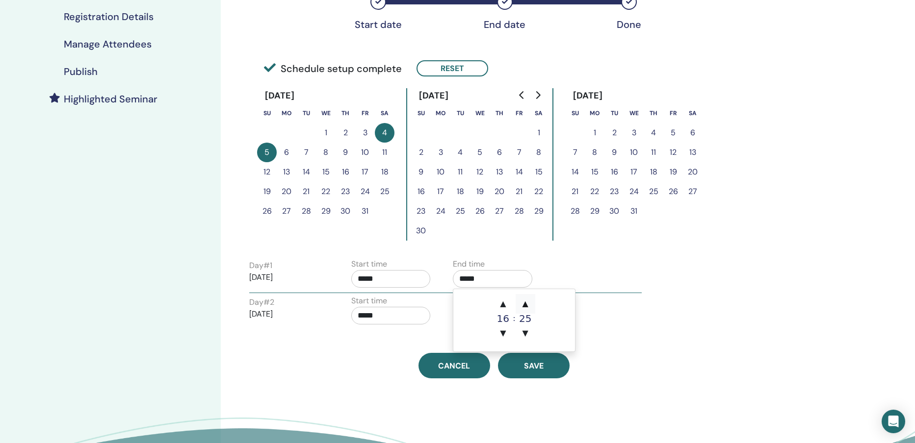
type input "*****"
click at [399, 281] on input "*****" at bounding box center [390, 279] width 79 height 18
click at [422, 330] on span "▼" at bounding box center [424, 334] width 20 height 20
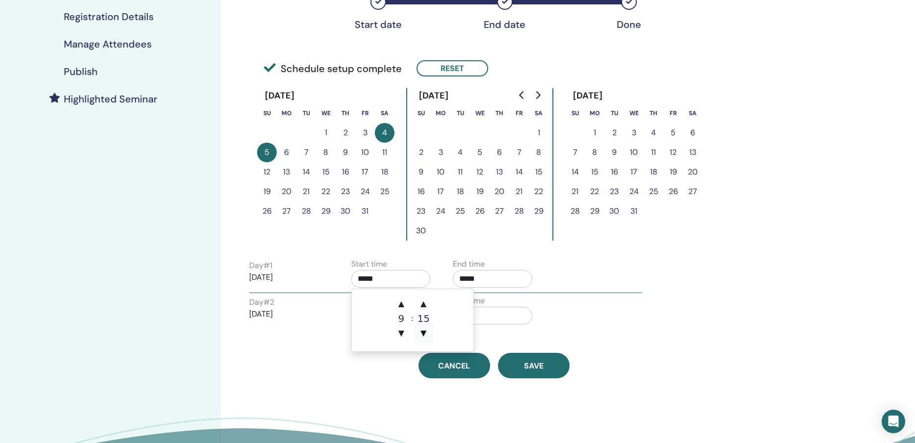
click at [422, 330] on span "▼" at bounding box center [424, 334] width 20 height 20
click at [425, 300] on span "▲" at bounding box center [424, 304] width 20 height 20
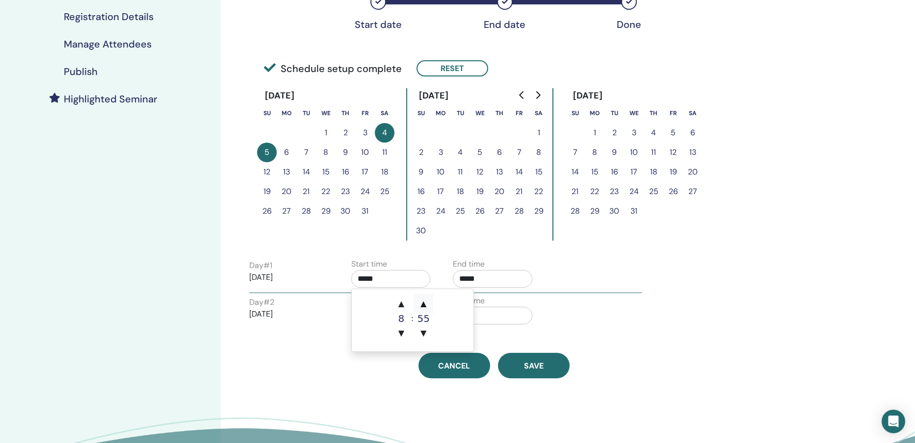
type input "*****"
click at [533, 366] on span "Save" at bounding box center [534, 366] width 20 height 10
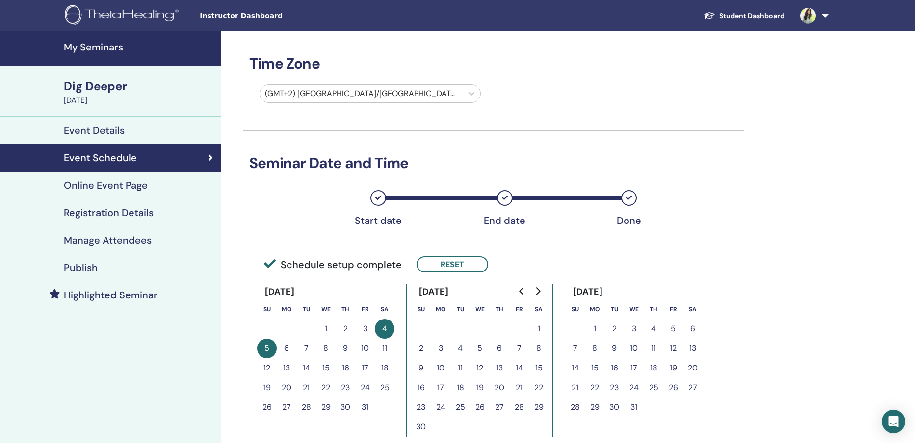
scroll to position [196, 0]
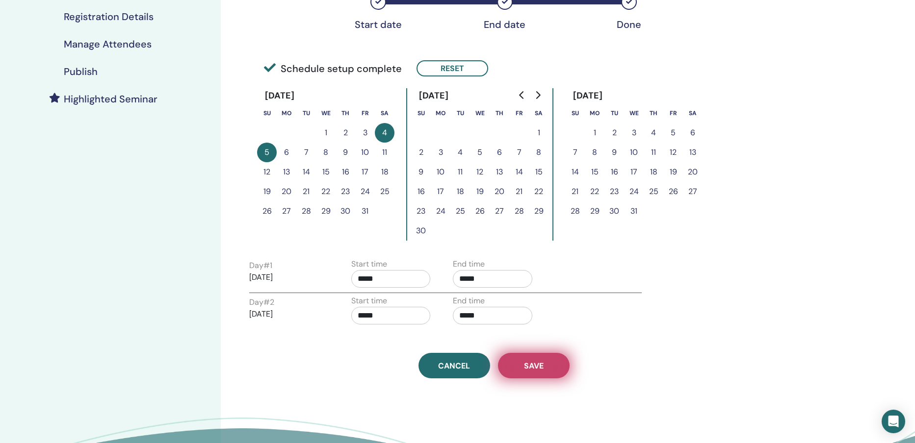
click at [542, 367] on span "Save" at bounding box center [534, 366] width 20 height 10
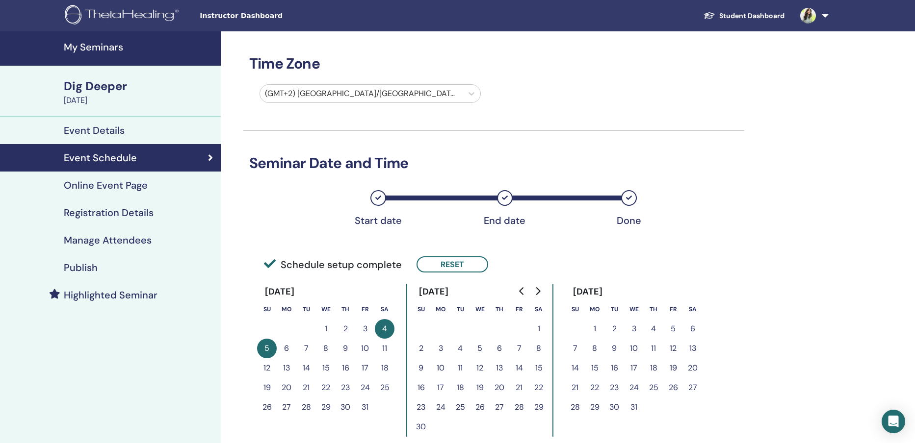
click at [97, 267] on h4 "Publish" at bounding box center [81, 268] width 34 height 12
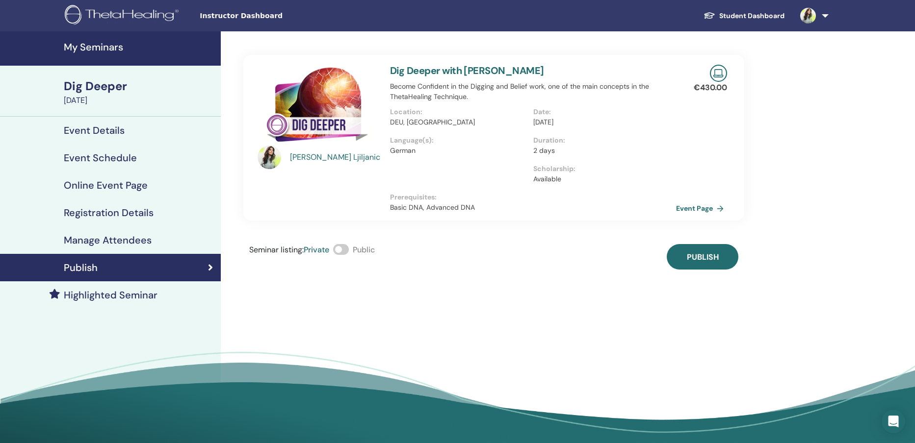
click at [339, 249] on span at bounding box center [341, 249] width 16 height 11
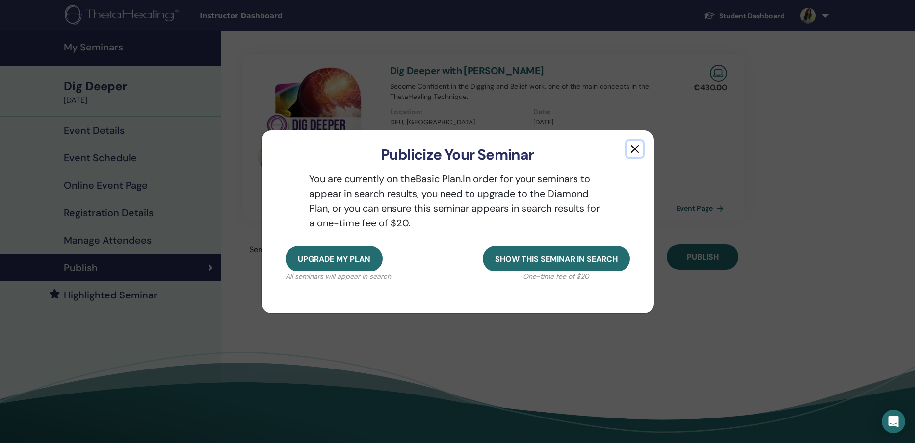
click at [639, 146] on button "button" at bounding box center [635, 149] width 16 height 16
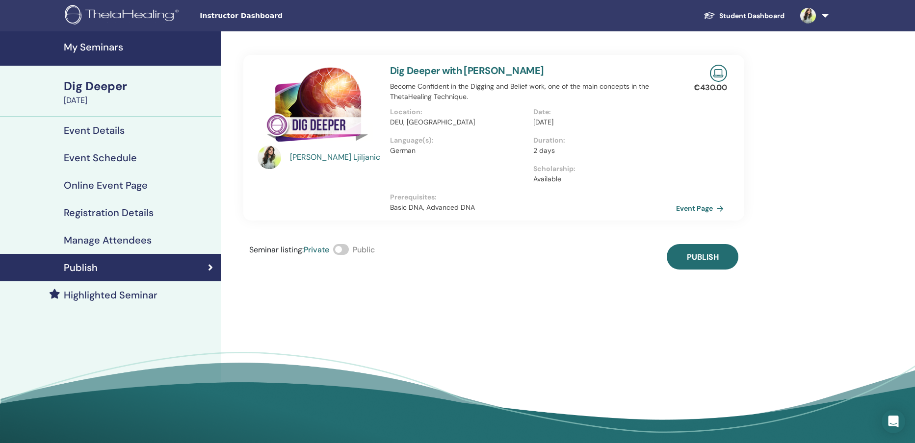
click at [762, 16] on link "Student Dashboard" at bounding box center [744, 16] width 97 height 18
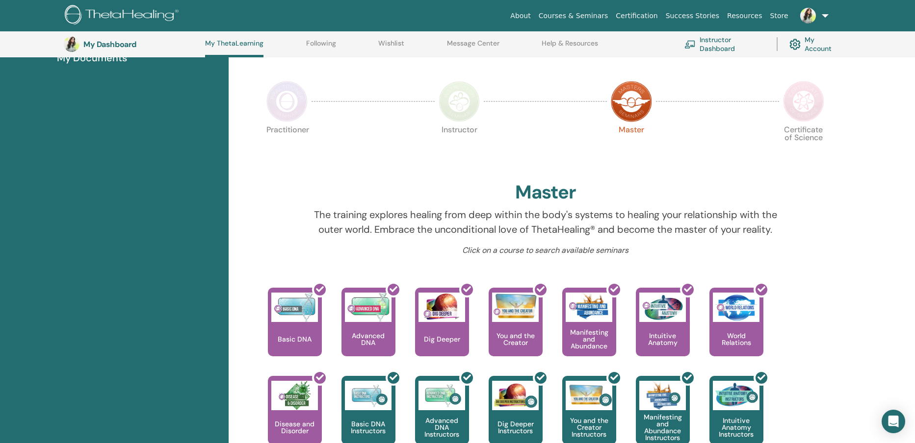
scroll to position [332, 0]
